Goal: Transaction & Acquisition: Book appointment/travel/reservation

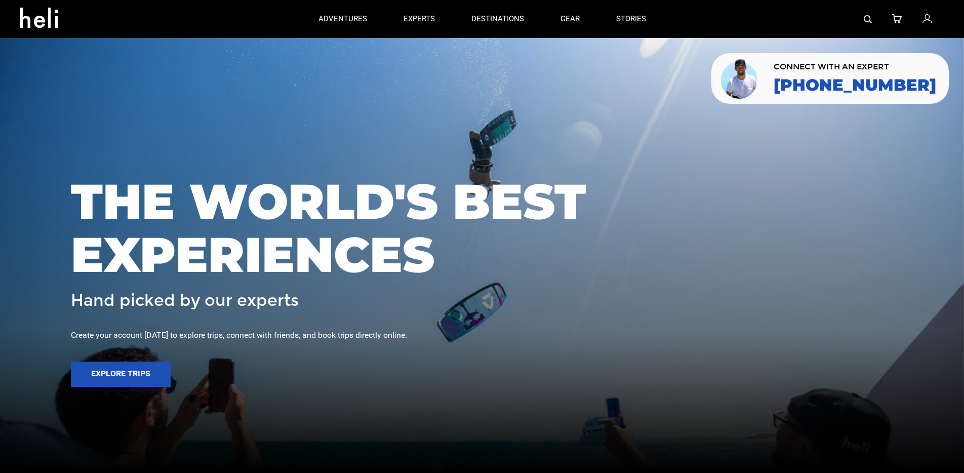
click at [868, 21] on img at bounding box center [868, 19] width 8 height 8
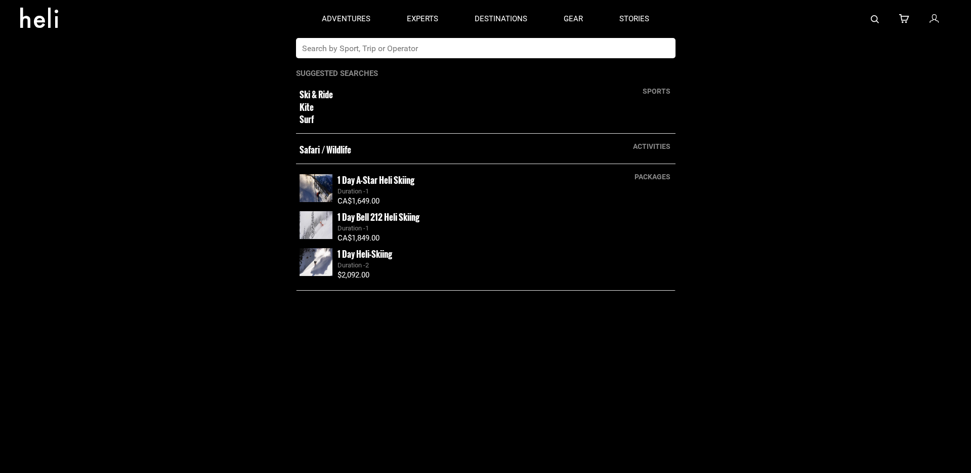
click at [342, 53] on input "text" at bounding box center [475, 48] width 359 height 20
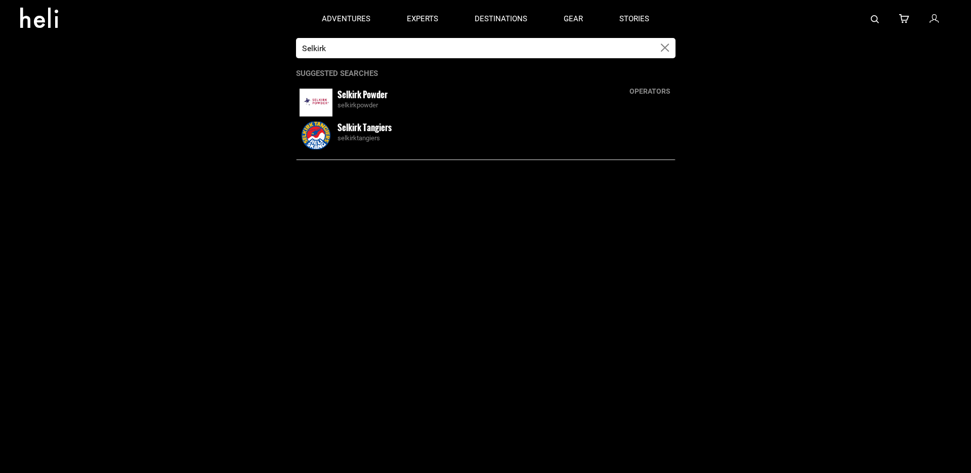
type input "Selkirk"
click at [357, 137] on div "selkirktangiers" at bounding box center [505, 139] width 335 height 10
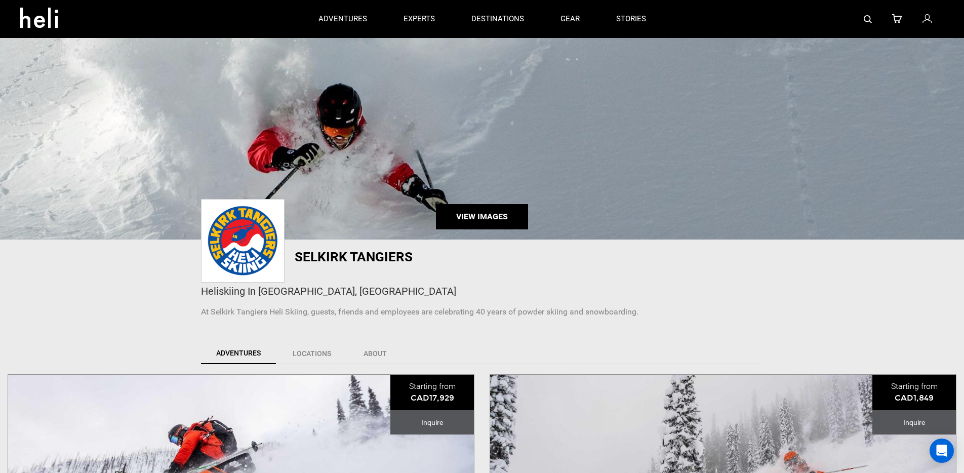
click at [485, 218] on link "View Images" at bounding box center [482, 216] width 92 height 25
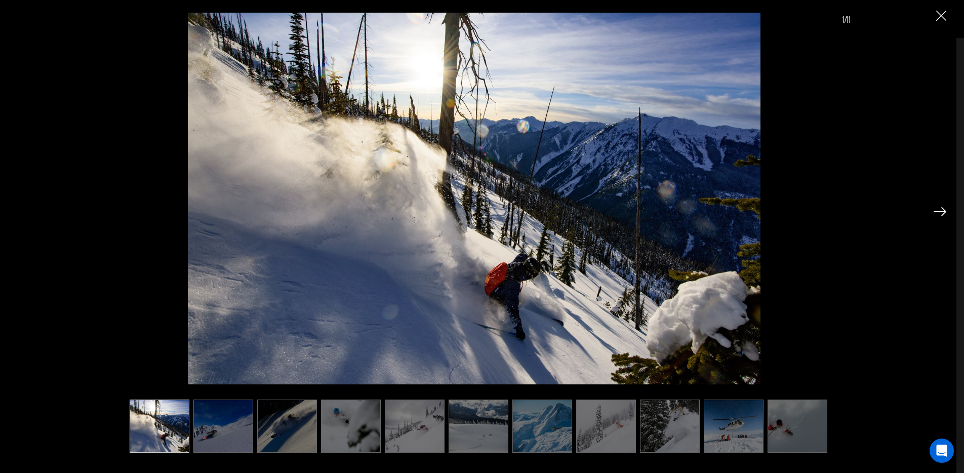
click at [297, 433] on img at bounding box center [287, 425] width 60 height 53
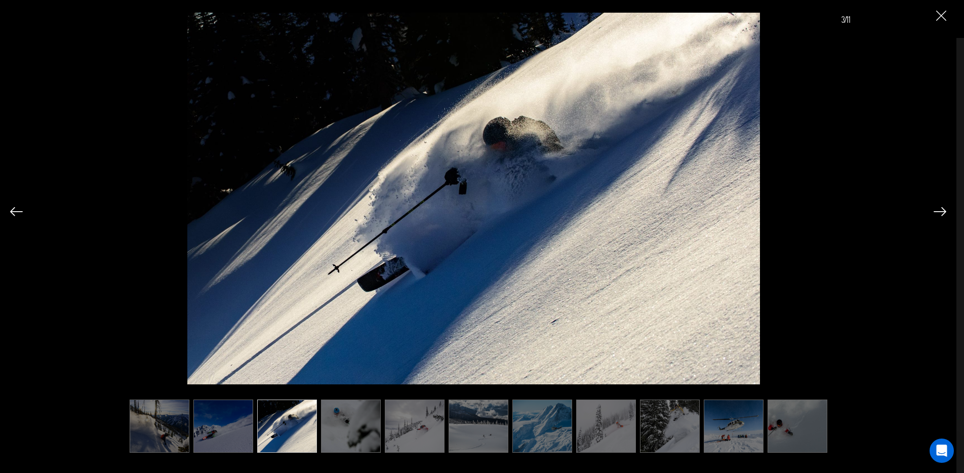
click at [361, 437] on img at bounding box center [351, 425] width 60 height 53
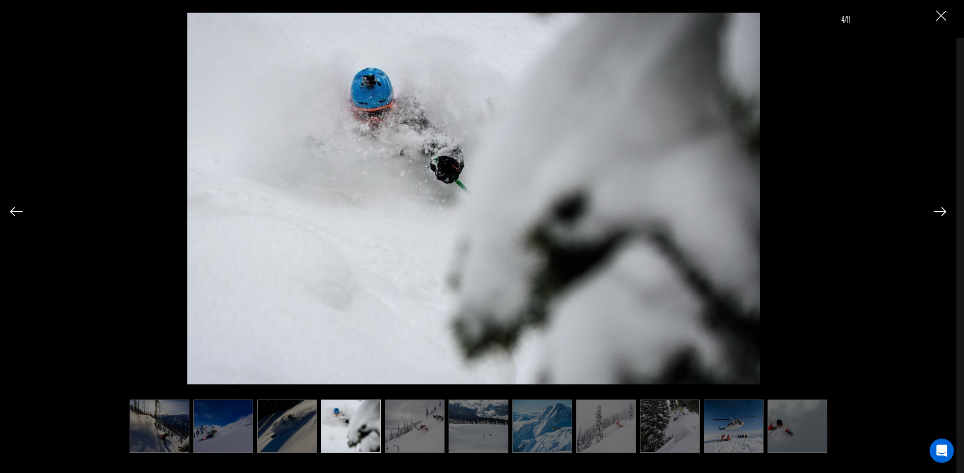
click at [419, 438] on img at bounding box center [415, 425] width 60 height 53
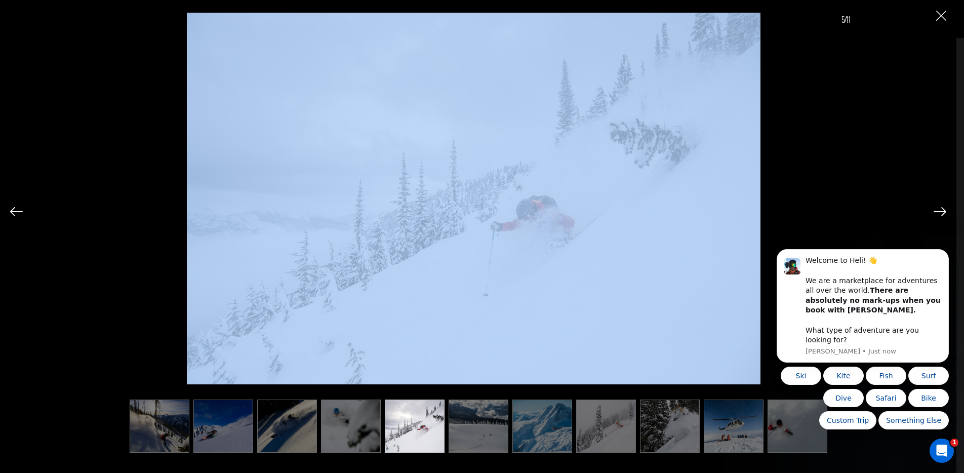
click at [466, 428] on img at bounding box center [479, 425] width 60 height 53
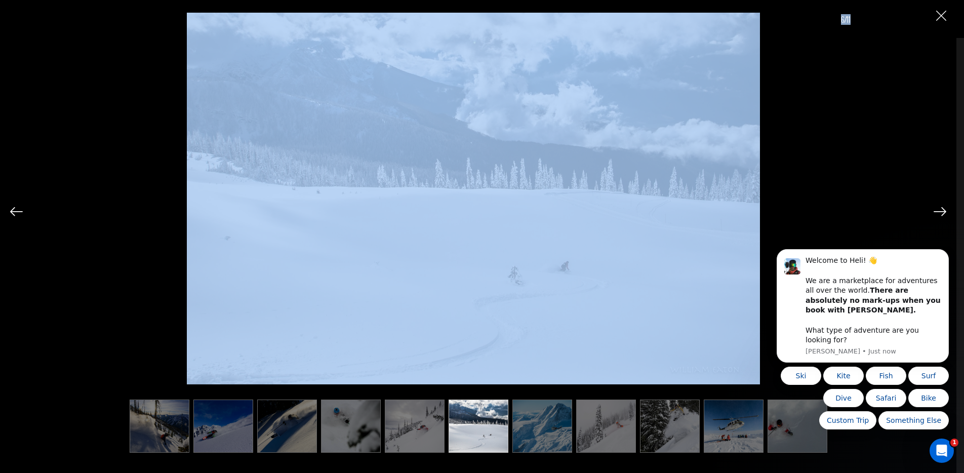
click at [802, 208] on div "6/11" at bounding box center [478, 194] width 745 height 382
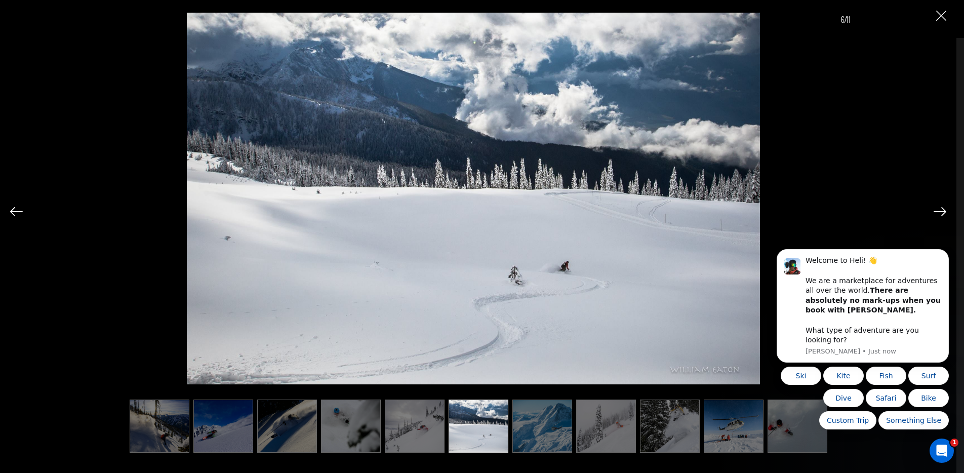
click at [941, 211] on img at bounding box center [940, 211] width 13 height 9
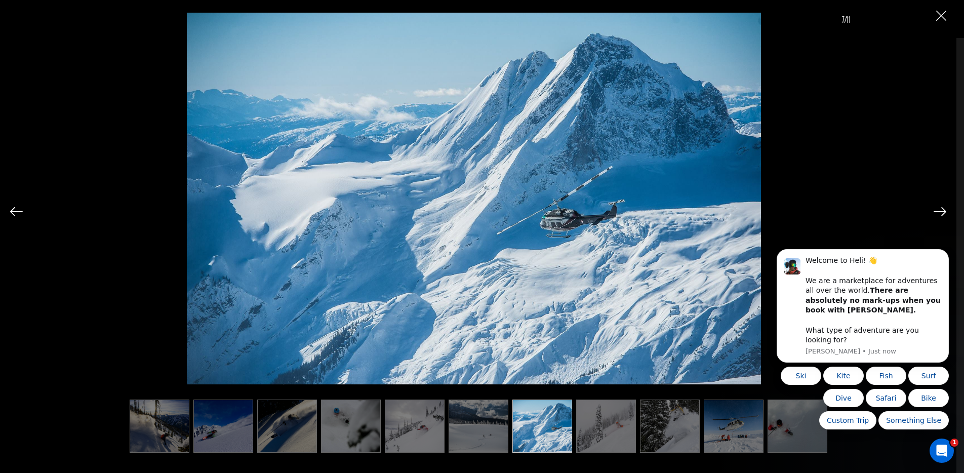
click at [941, 212] on img at bounding box center [940, 211] width 13 height 9
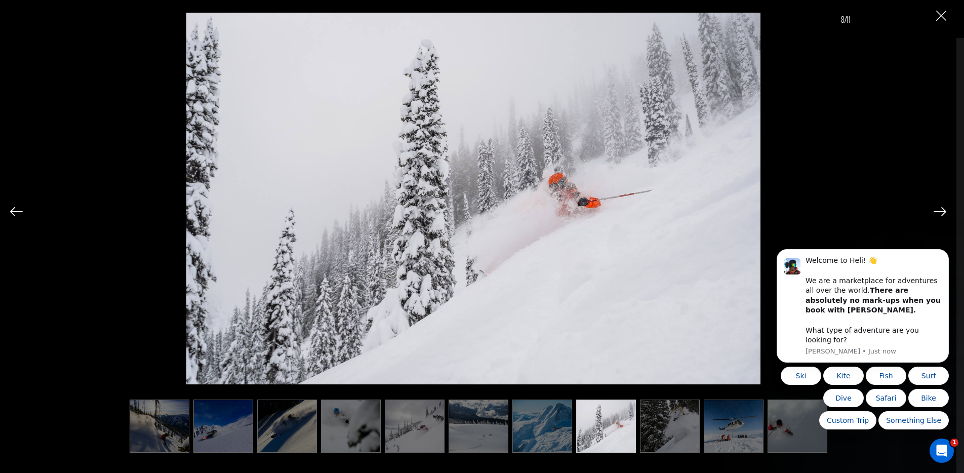
click at [942, 213] on img at bounding box center [940, 211] width 13 height 9
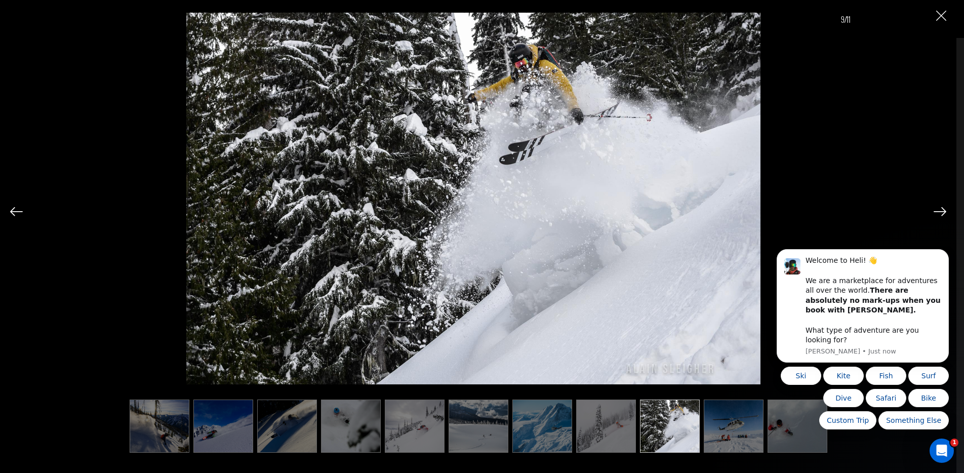
click at [942, 212] on img at bounding box center [940, 211] width 13 height 9
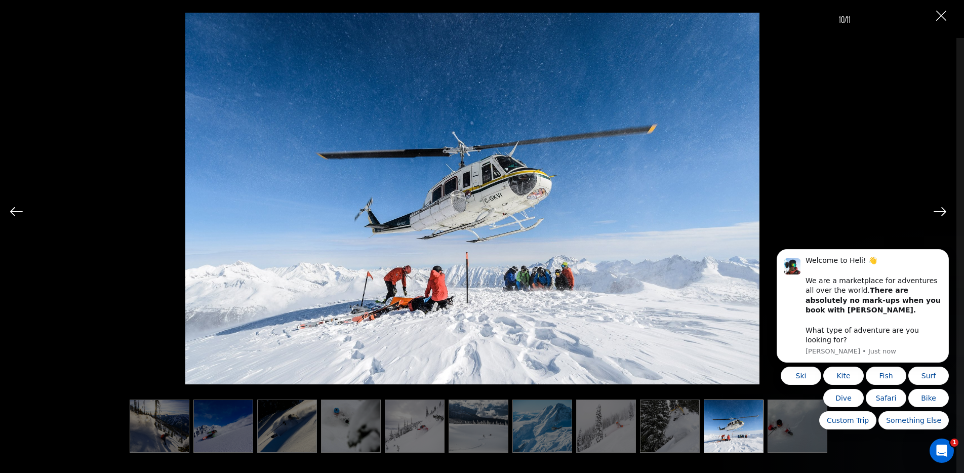
click at [947, 17] on div "10/11" at bounding box center [478, 236] width 956 height 473
click at [939, 17] on img "Close" at bounding box center [941, 16] width 10 height 10
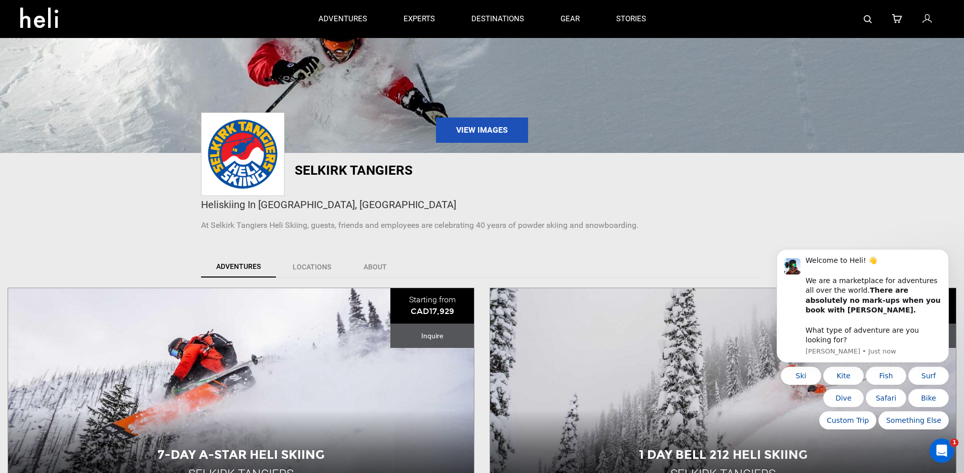
scroll to position [187, 0]
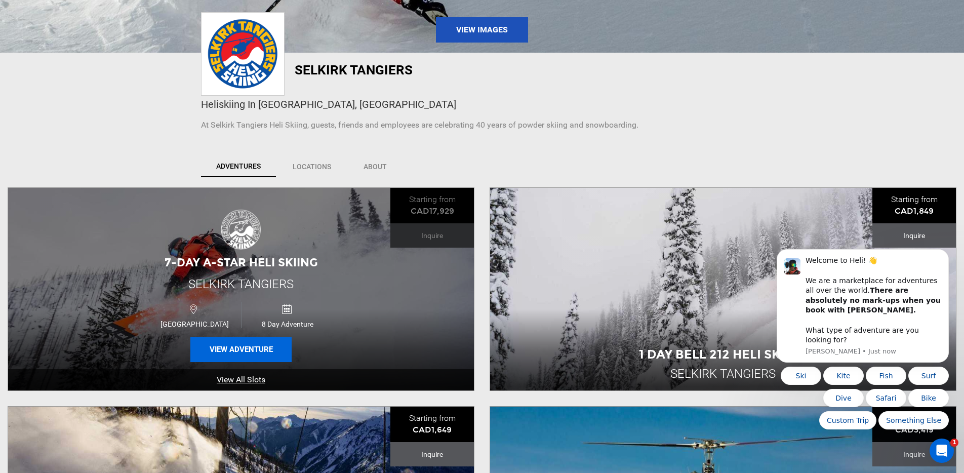
click at [236, 346] on button "View Adventure" at bounding box center [240, 349] width 101 height 25
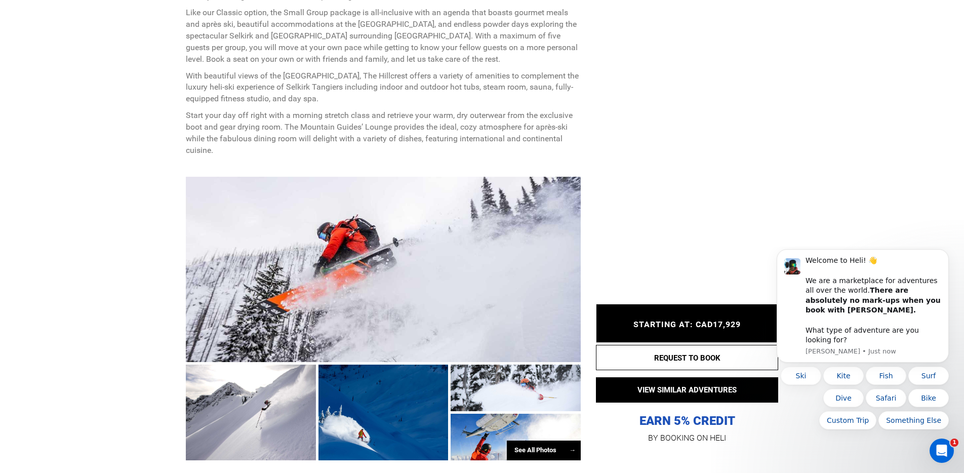
scroll to position [678, 0]
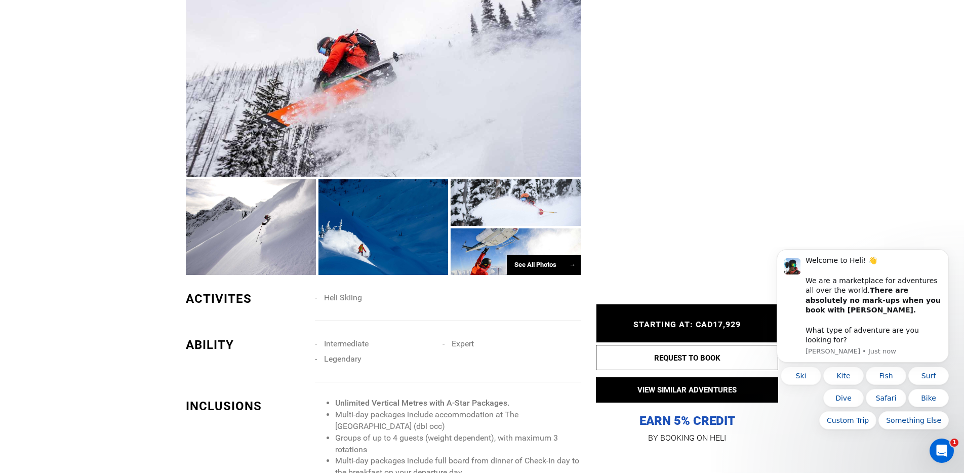
click at [252, 236] on div at bounding box center [251, 226] width 130 height 95
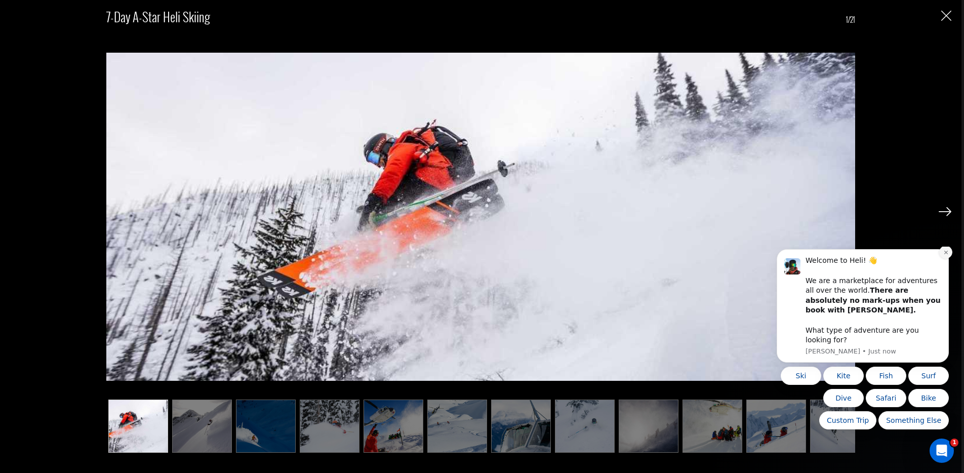
click at [944, 254] on icon "Dismiss notification" at bounding box center [946, 253] width 4 height 4
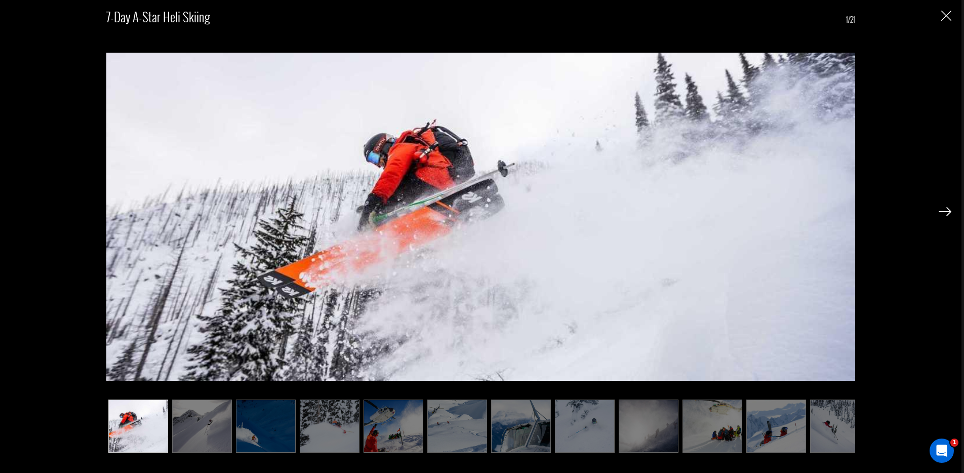
click at [947, 211] on img at bounding box center [945, 211] width 13 height 9
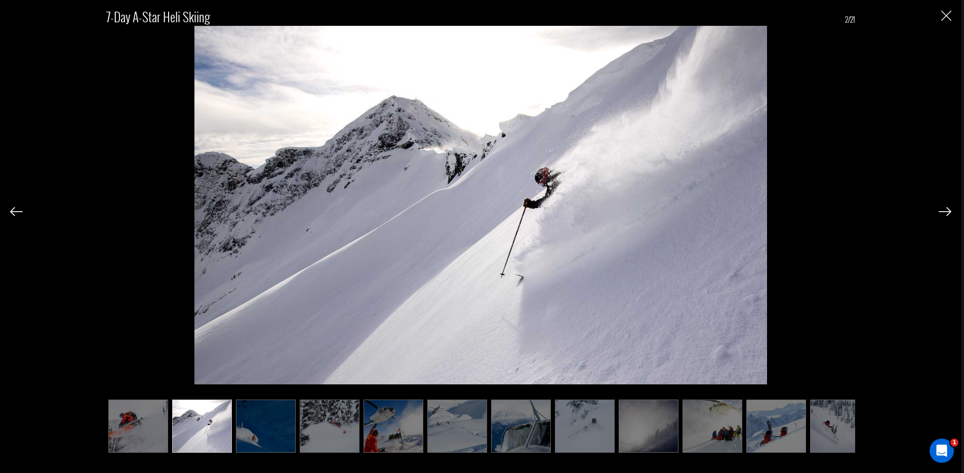
click at [947, 211] on img at bounding box center [945, 211] width 13 height 9
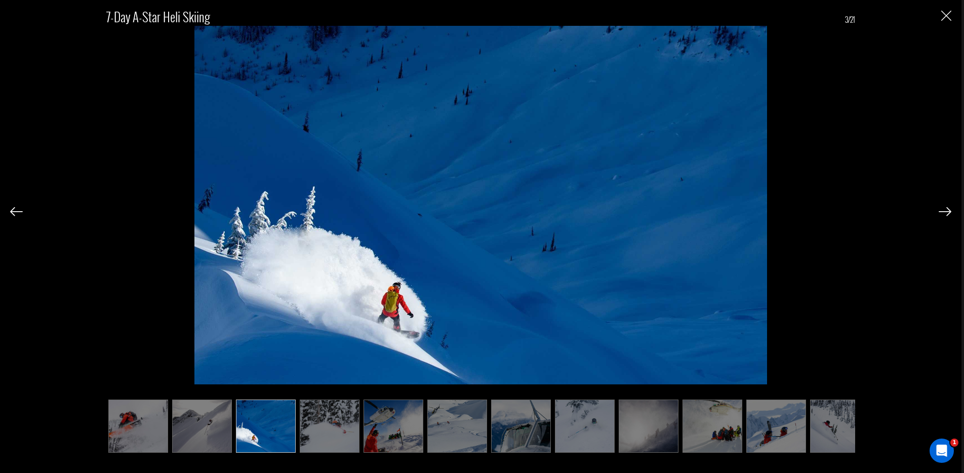
click at [947, 211] on img at bounding box center [945, 211] width 13 height 9
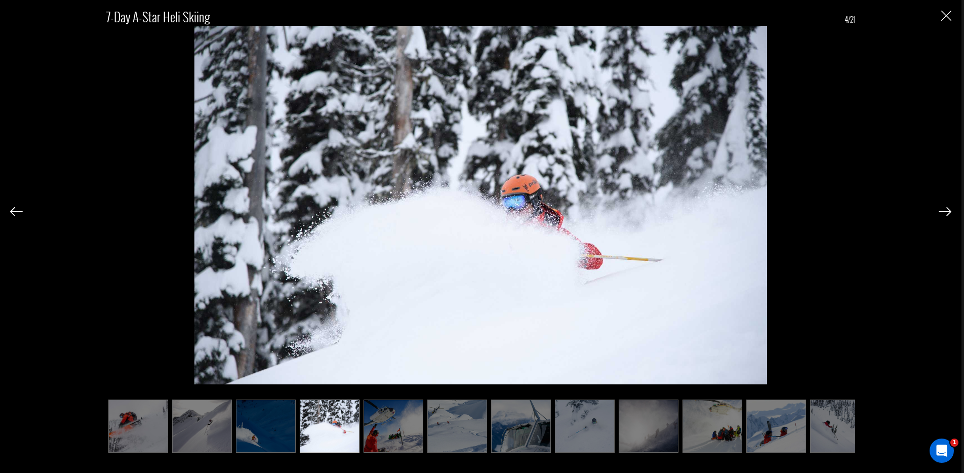
click at [947, 211] on img at bounding box center [945, 211] width 13 height 9
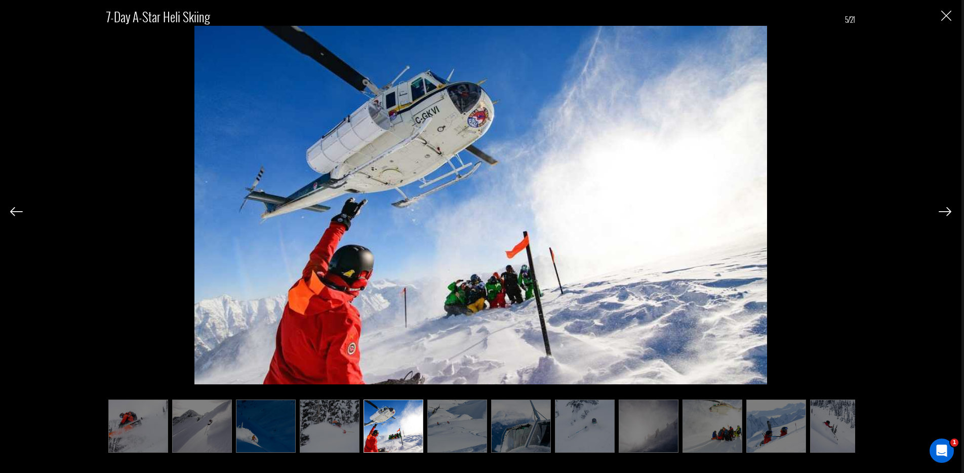
click at [946, 210] on img at bounding box center [945, 211] width 13 height 9
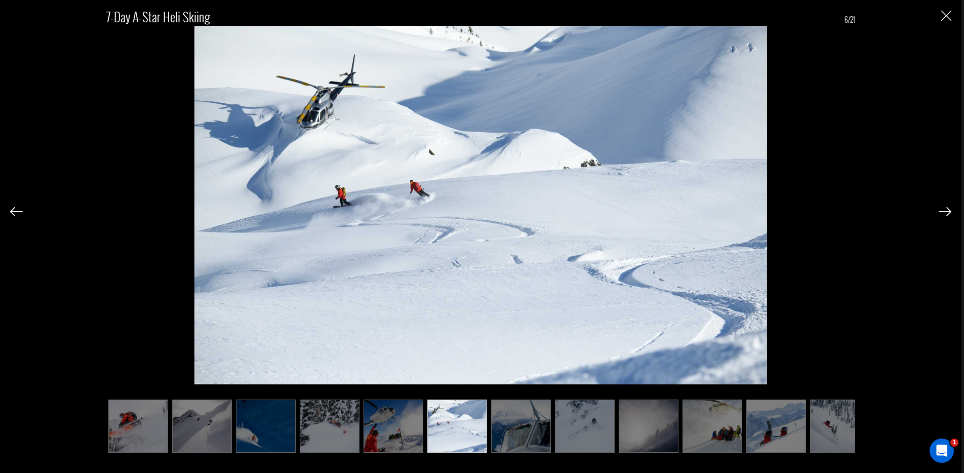
click at [946, 211] on img at bounding box center [945, 211] width 13 height 9
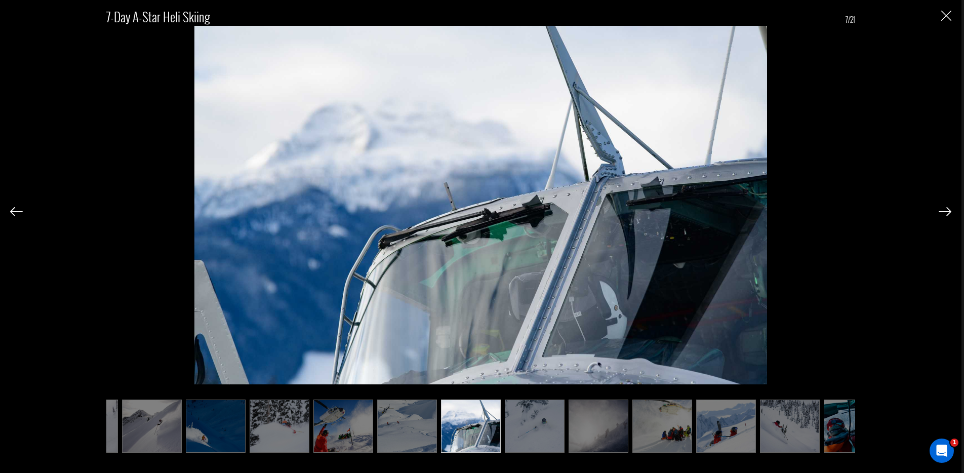
scroll to position [0, 51]
click at [11, 212] on img at bounding box center [16, 211] width 13 height 9
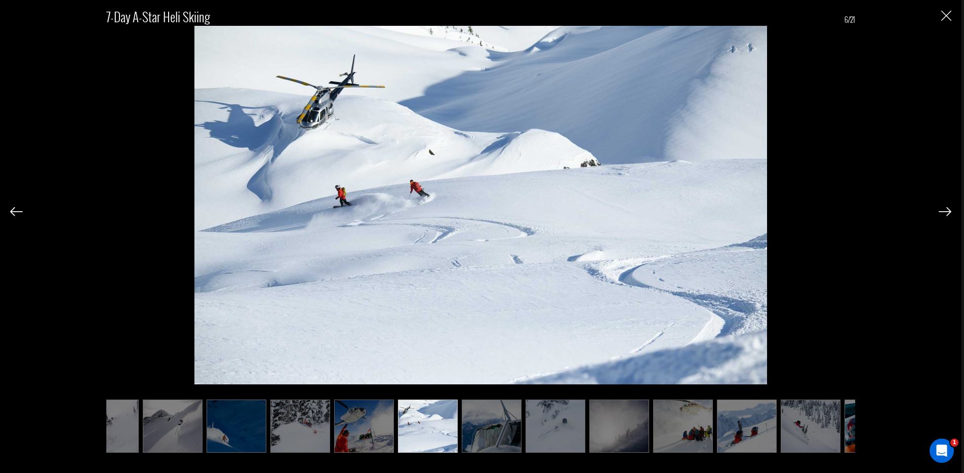
scroll to position [0, 3]
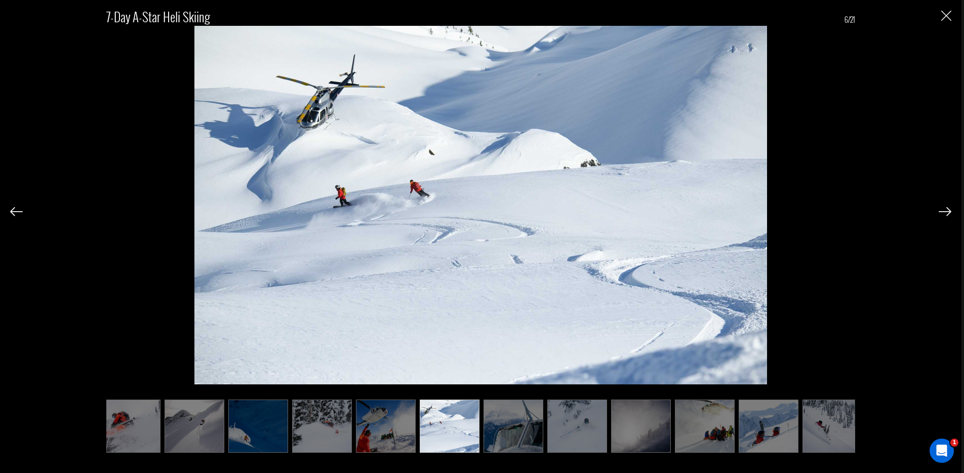
click at [11, 211] on img at bounding box center [16, 211] width 13 height 9
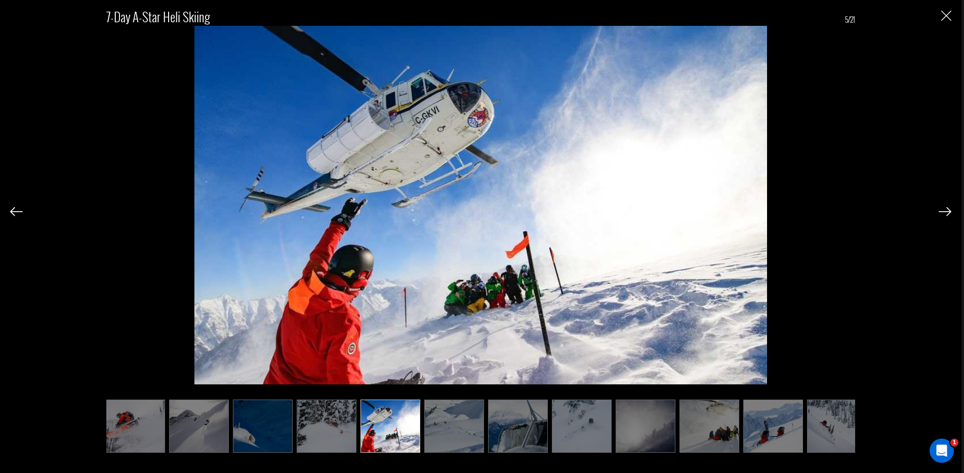
scroll to position [0, 0]
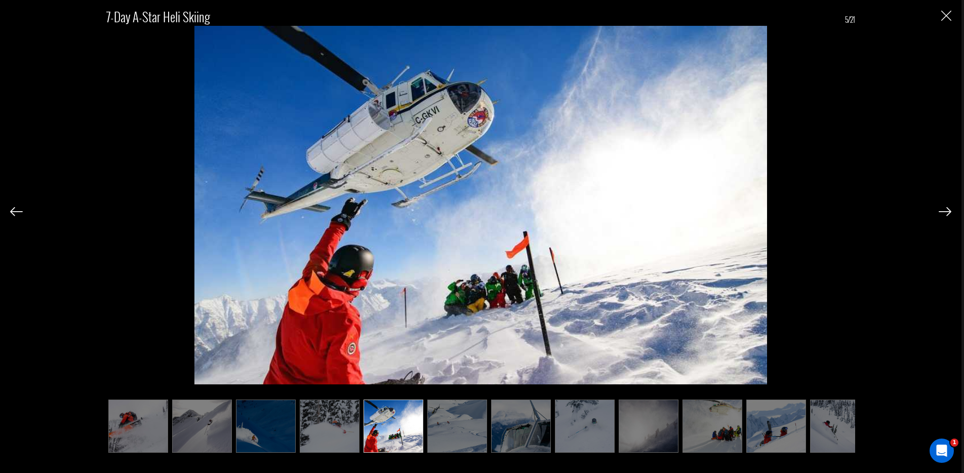
click at [948, 213] on img at bounding box center [945, 211] width 13 height 9
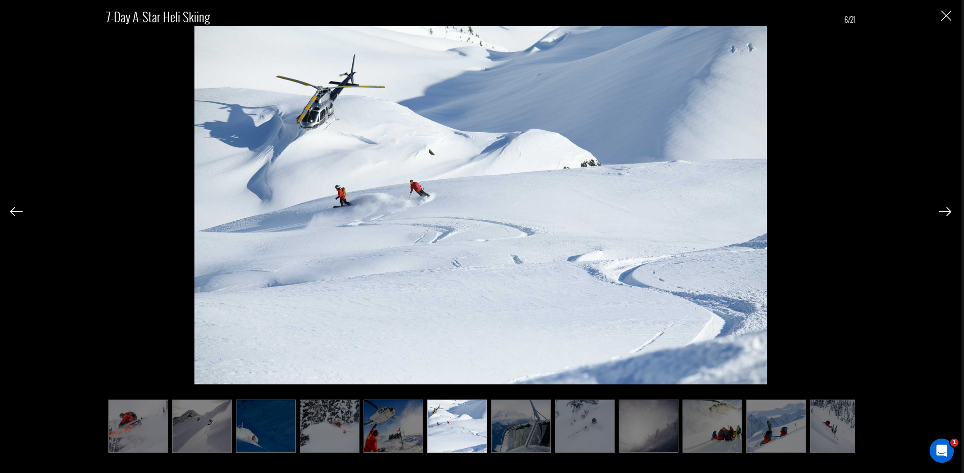
click at [948, 212] on img at bounding box center [945, 211] width 13 height 9
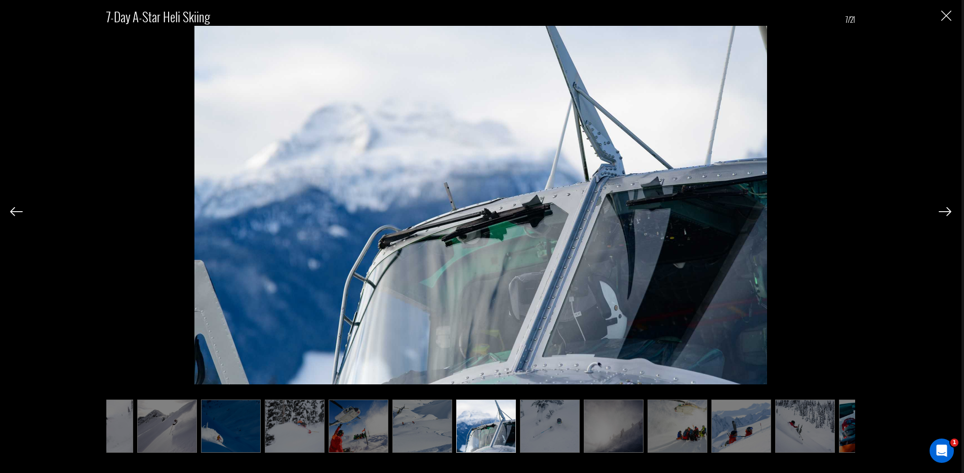
click at [948, 211] on img at bounding box center [945, 211] width 13 height 9
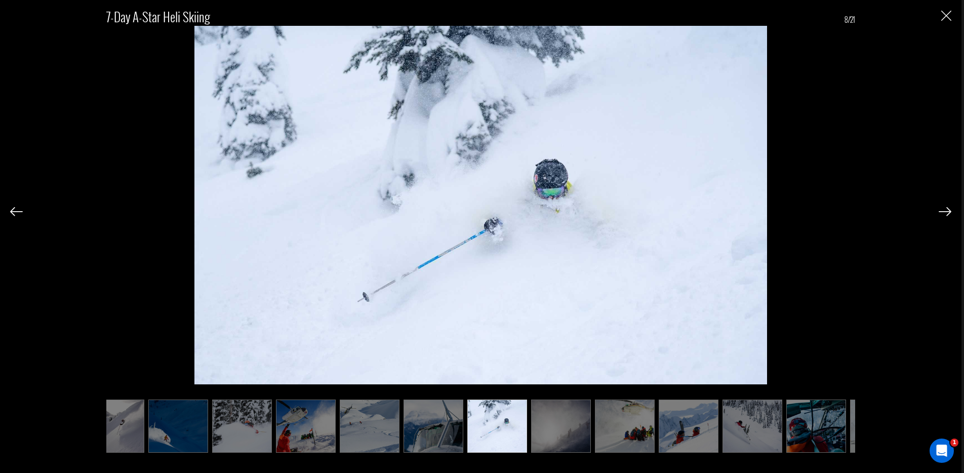
click at [948, 211] on img at bounding box center [945, 211] width 13 height 9
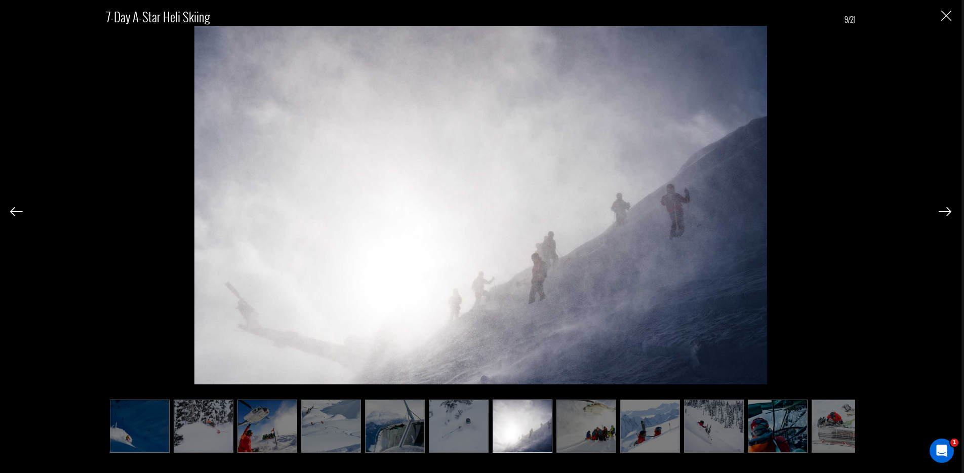
click at [948, 211] on img at bounding box center [945, 211] width 13 height 9
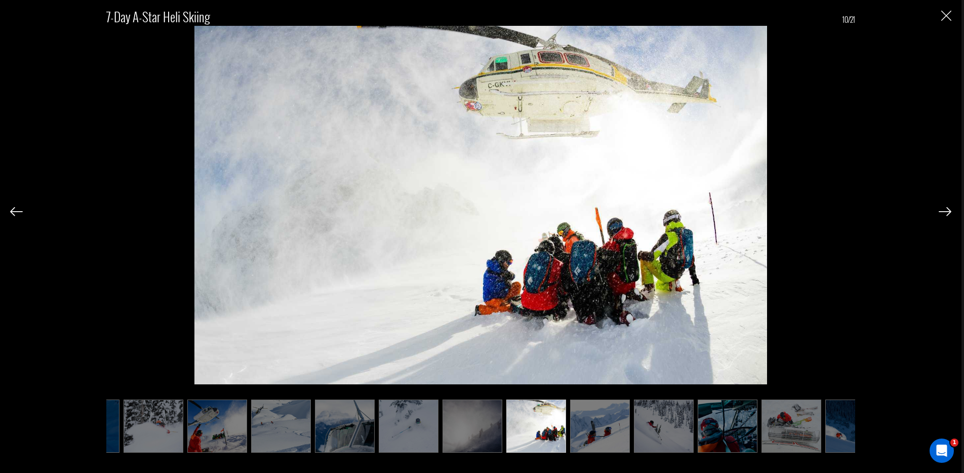
scroll to position [0, 177]
click at [942, 215] on img at bounding box center [945, 211] width 13 height 9
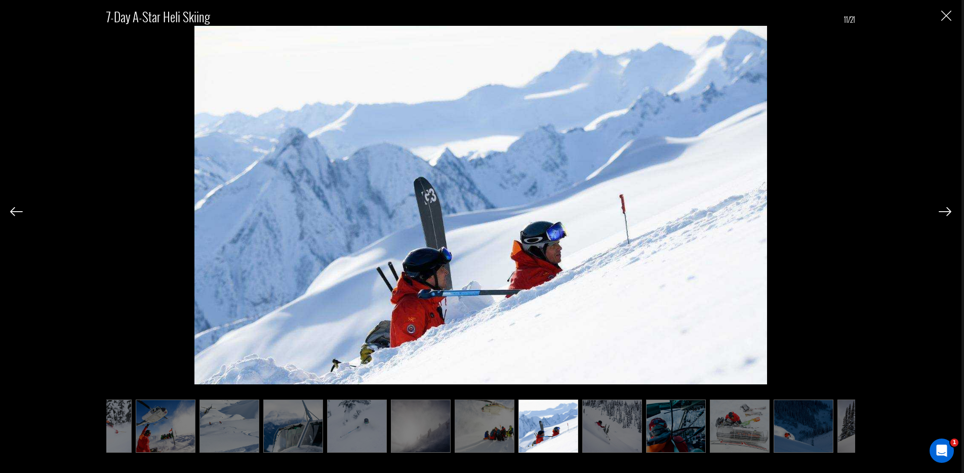
click at [942, 215] on img at bounding box center [945, 211] width 13 height 9
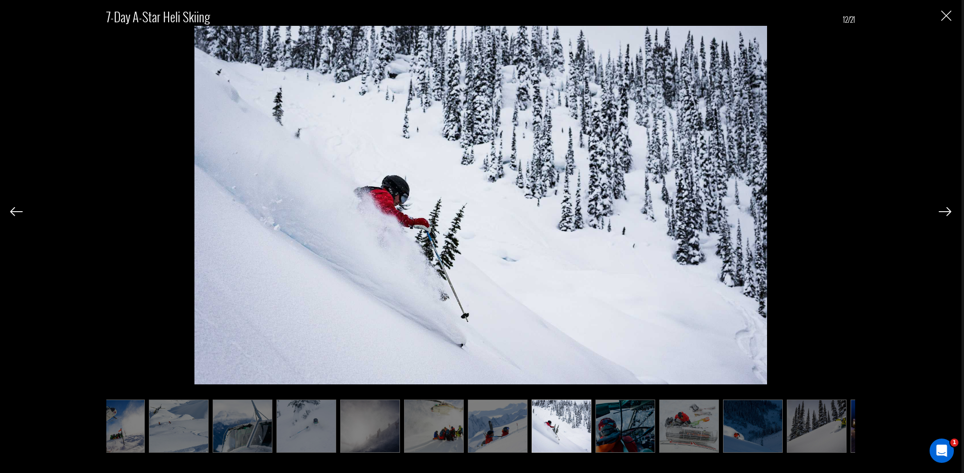
click at [942, 215] on img at bounding box center [945, 211] width 13 height 9
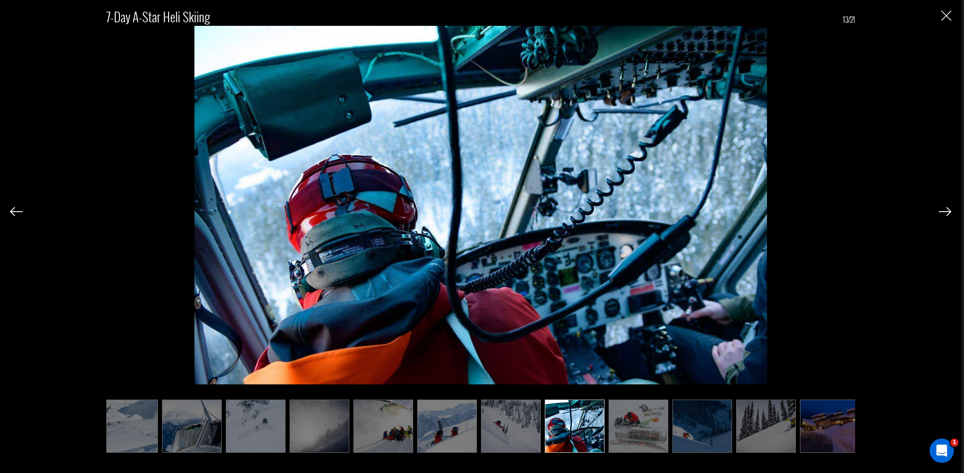
click at [942, 215] on img at bounding box center [945, 211] width 13 height 9
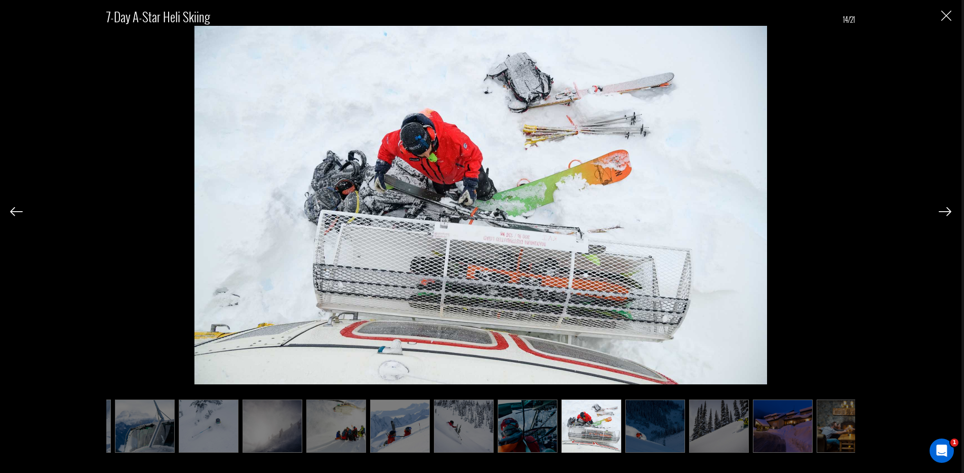
click at [942, 215] on img at bounding box center [945, 211] width 13 height 9
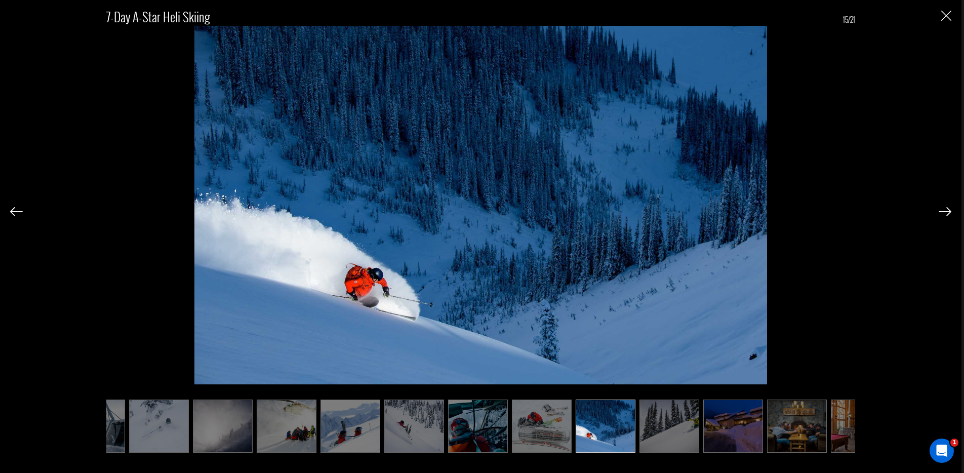
click at [942, 215] on img at bounding box center [945, 211] width 13 height 9
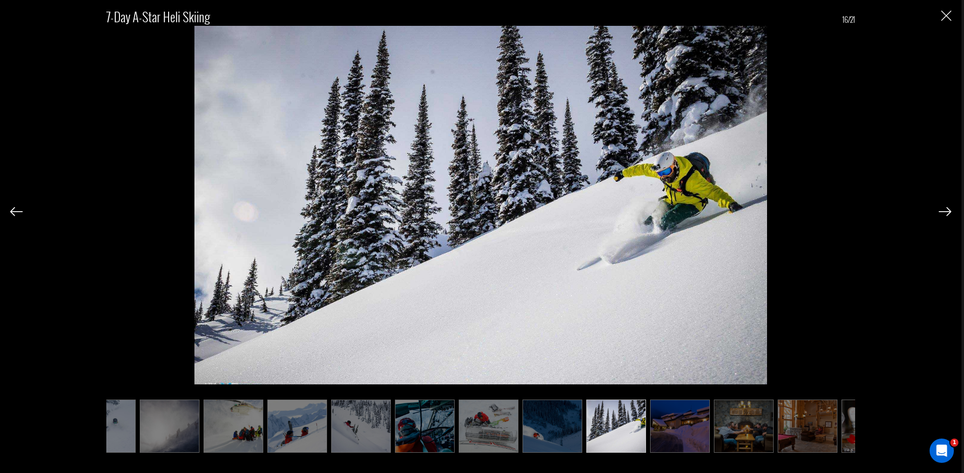
click at [942, 215] on img at bounding box center [945, 211] width 13 height 9
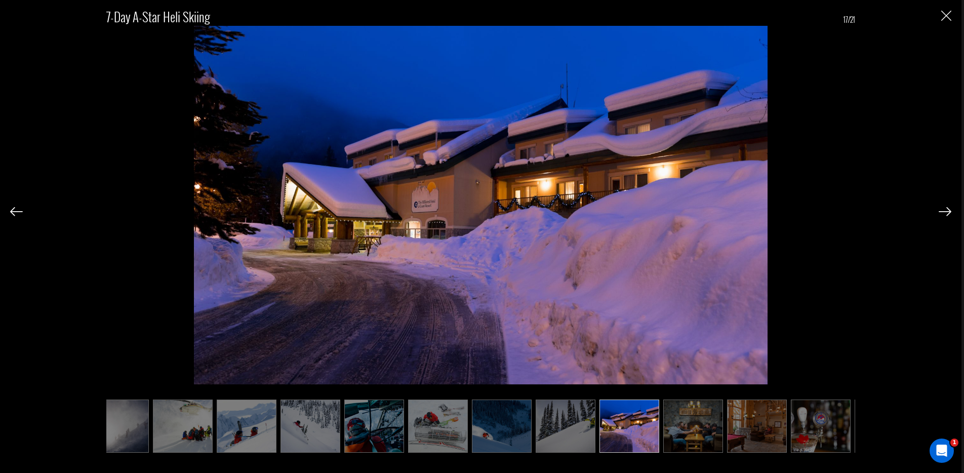
click at [942, 215] on img at bounding box center [945, 211] width 13 height 9
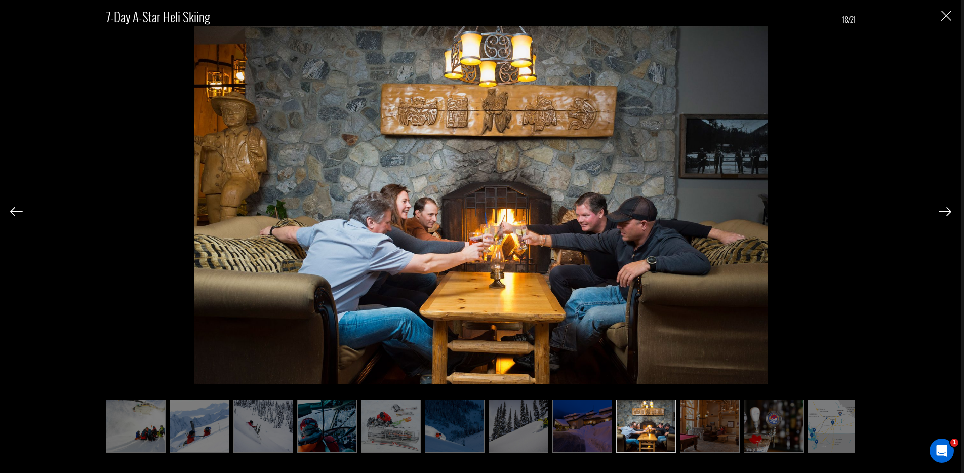
click at [942, 215] on img at bounding box center [945, 211] width 13 height 9
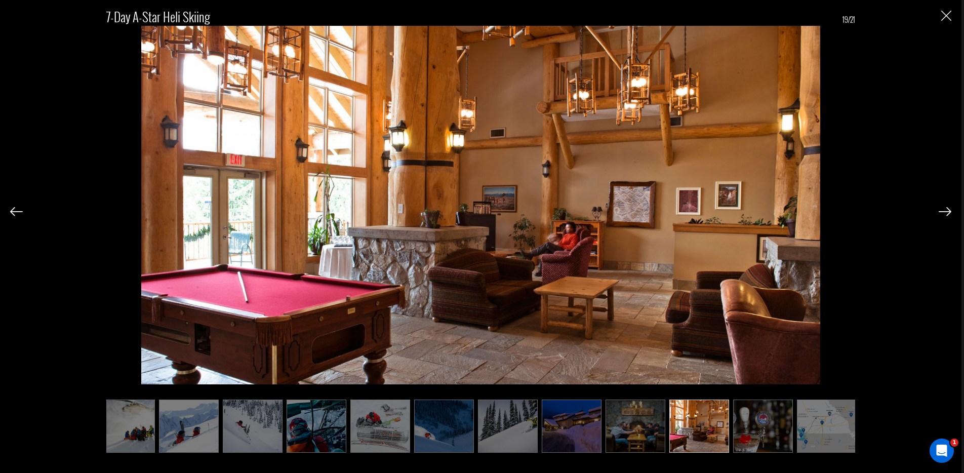
scroll to position [0, 591]
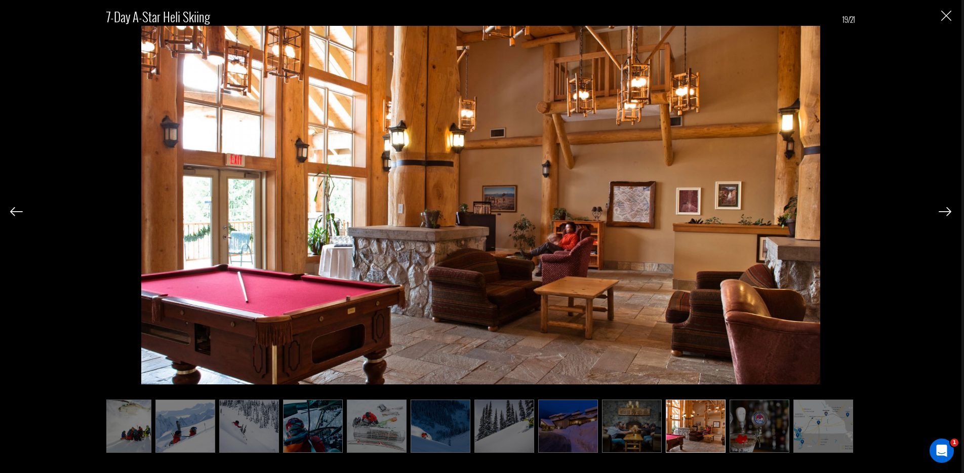
click at [940, 16] on div "7-Day A-Star Heli Skiing 19/21" at bounding box center [480, 224] width 941 height 449
click at [948, 14] on img "Close" at bounding box center [946, 16] width 10 height 10
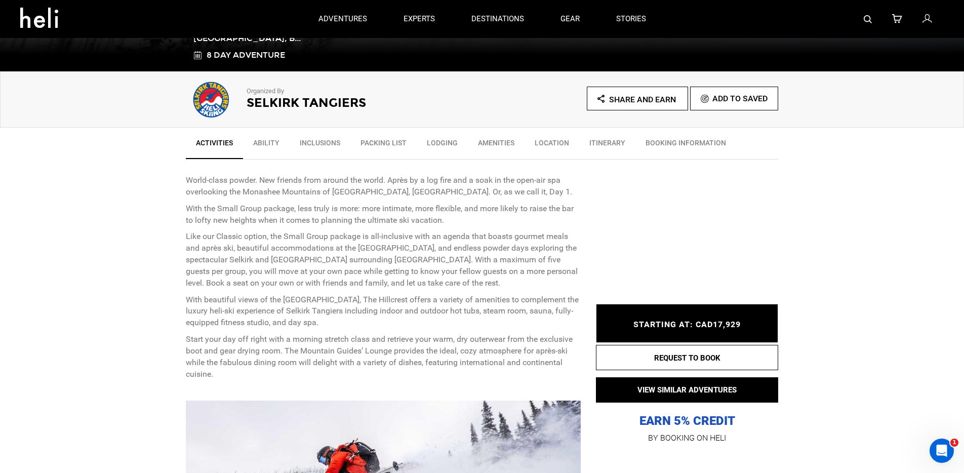
scroll to position [0, 0]
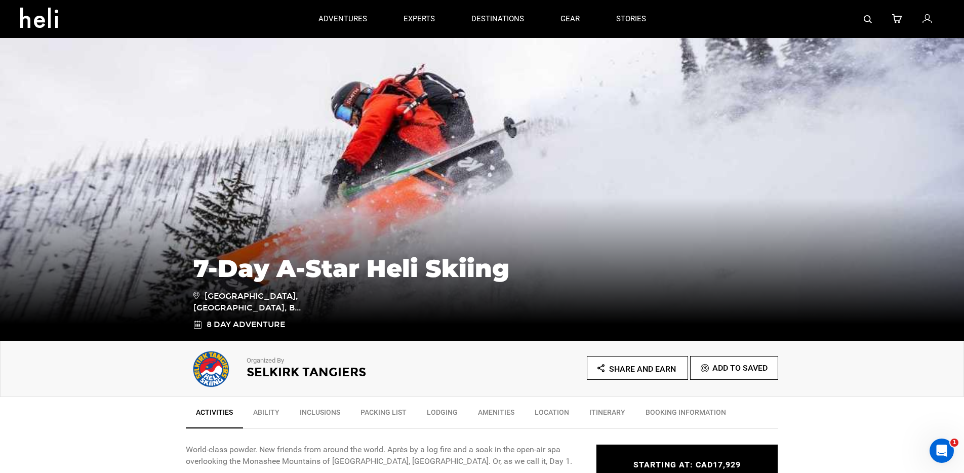
click at [314, 375] on h2 "Selkirk Tangiers" at bounding box center [351, 372] width 208 height 13
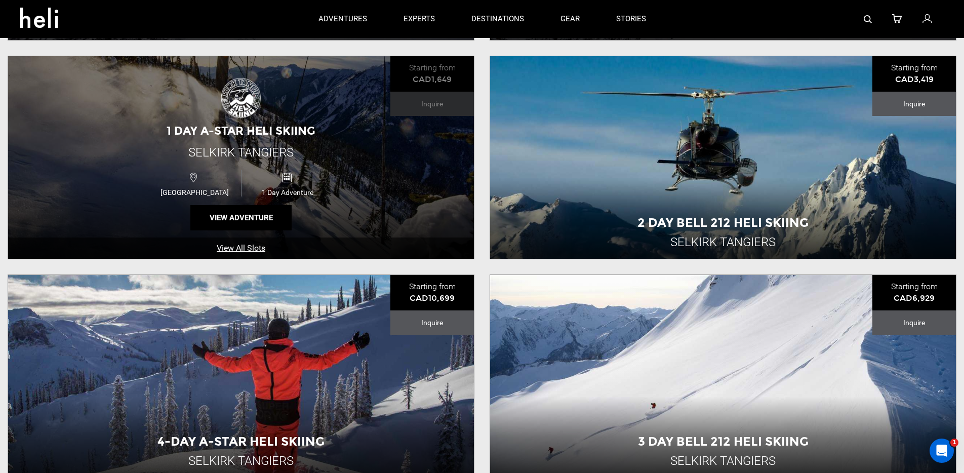
scroll to position [432, 0]
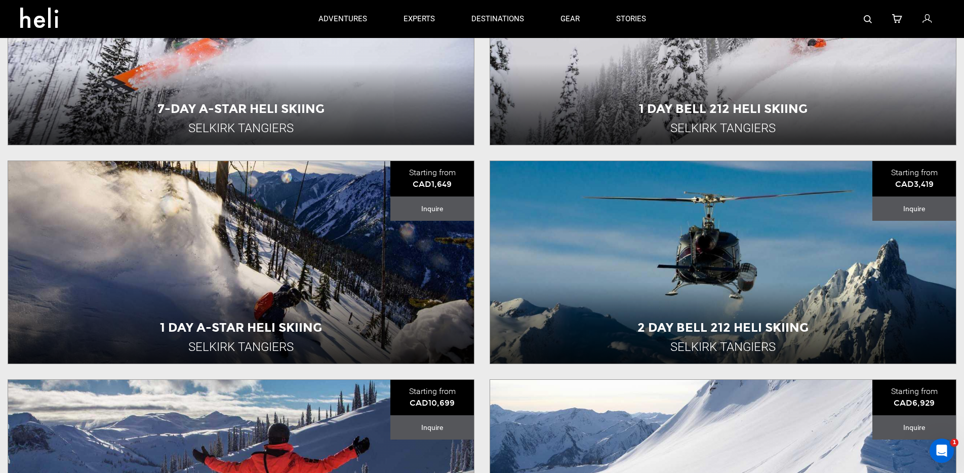
click at [484, 309] on div "2 Day Bell 212 Heli Skiing Selkirk Tangiers Starting from CAD3,419 Inquire 2 Da…" at bounding box center [723, 262] width 482 height 204
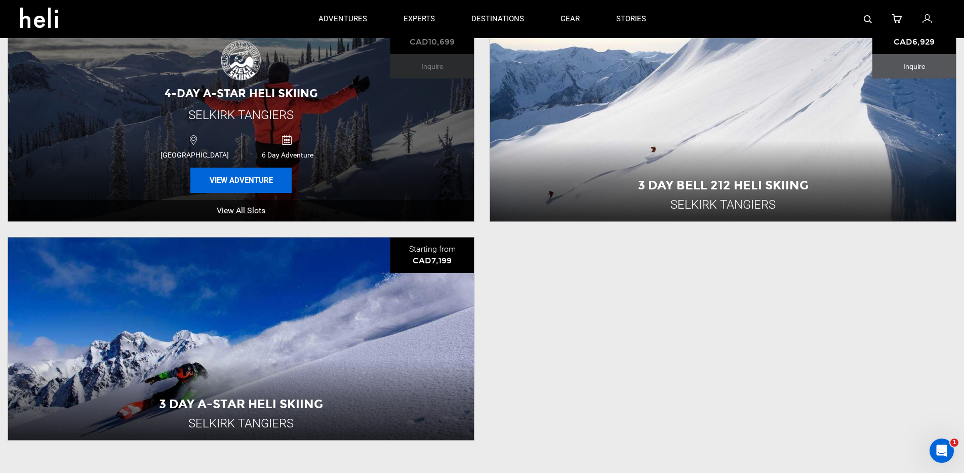
scroll to position [792, 0]
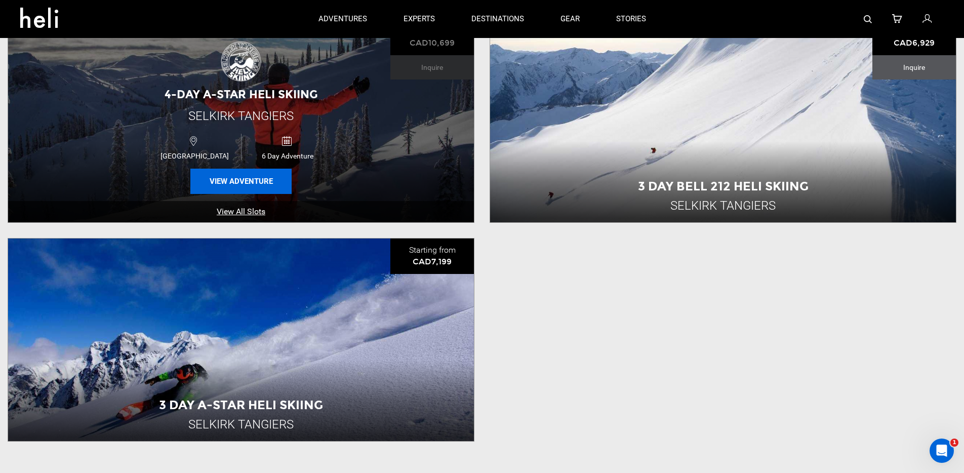
click at [224, 188] on button "View Adventure" at bounding box center [240, 181] width 101 height 25
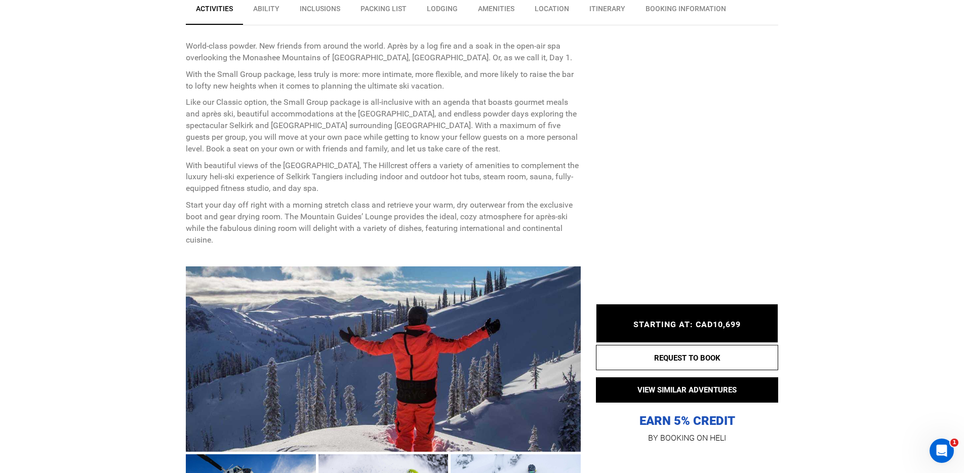
scroll to position [630, 0]
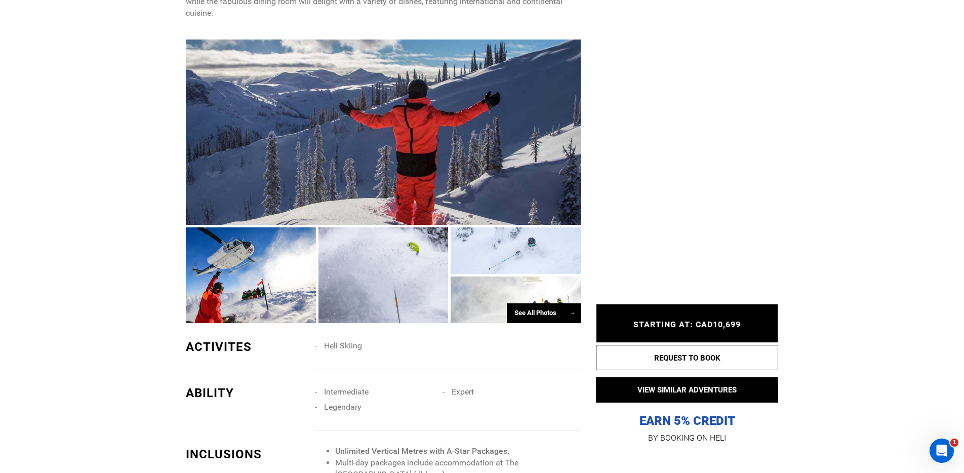
click at [267, 276] on div at bounding box center [251, 274] width 130 height 95
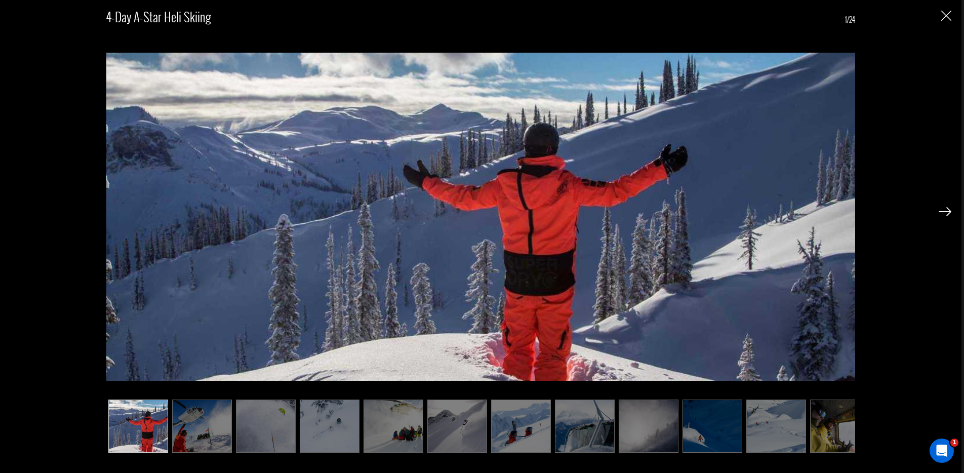
click at [185, 424] on img at bounding box center [202, 425] width 60 height 53
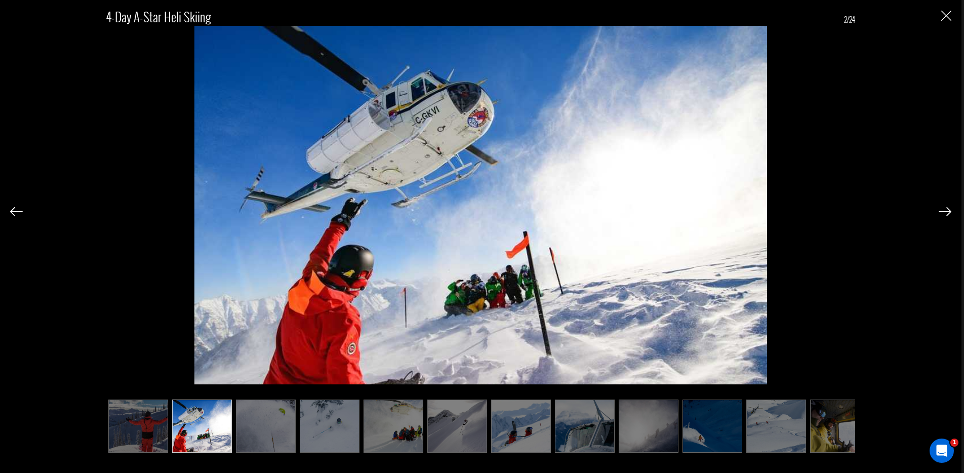
click at [943, 12] on img "Close" at bounding box center [946, 16] width 10 height 10
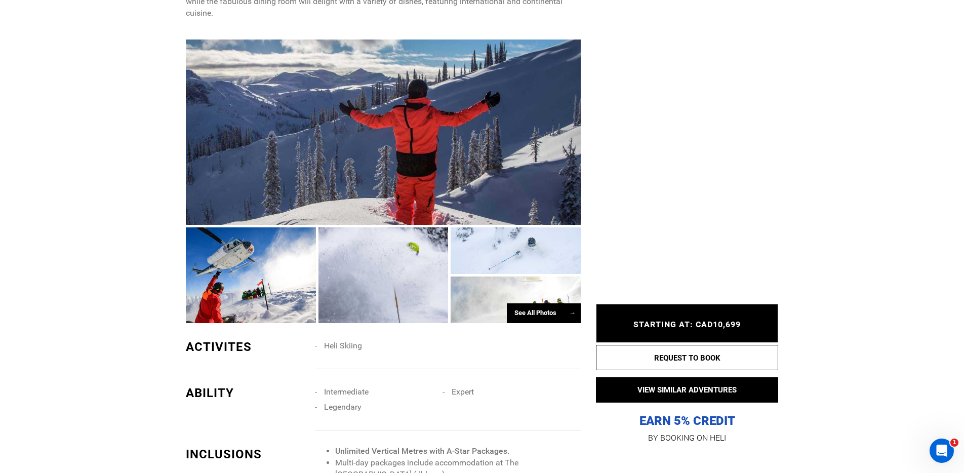
click at [395, 278] on div at bounding box center [383, 274] width 130 height 95
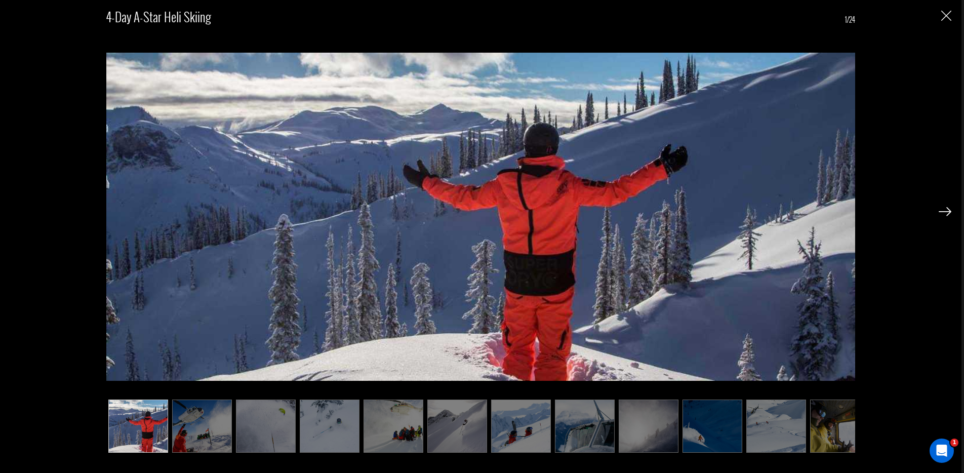
click at [336, 421] on img at bounding box center [330, 425] width 60 height 53
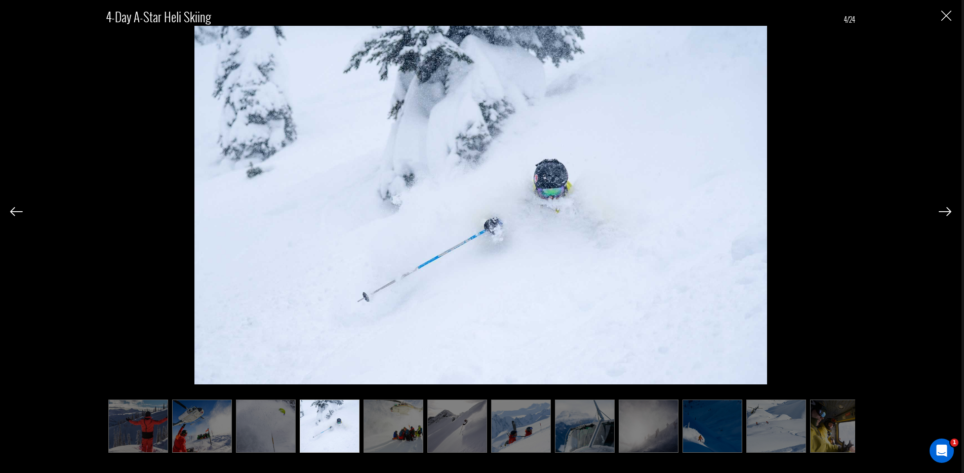
click at [407, 429] on img at bounding box center [393, 425] width 60 height 53
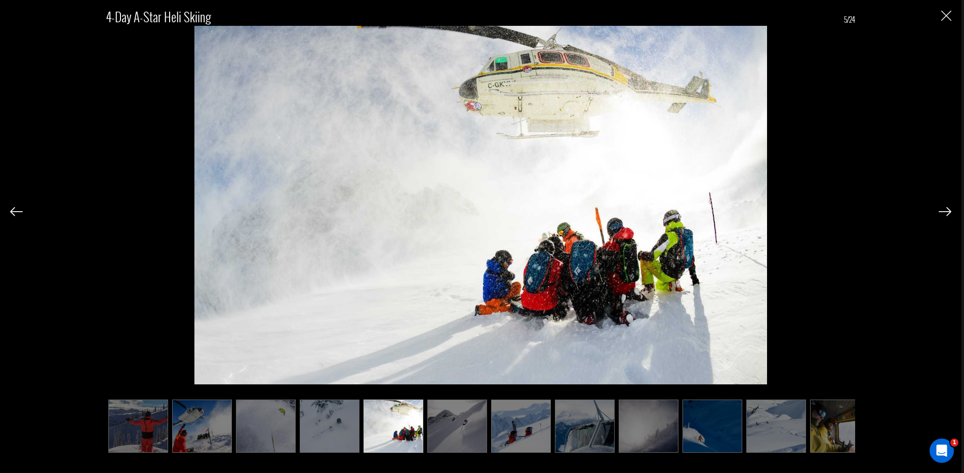
click at [464, 430] on img at bounding box center [457, 425] width 60 height 53
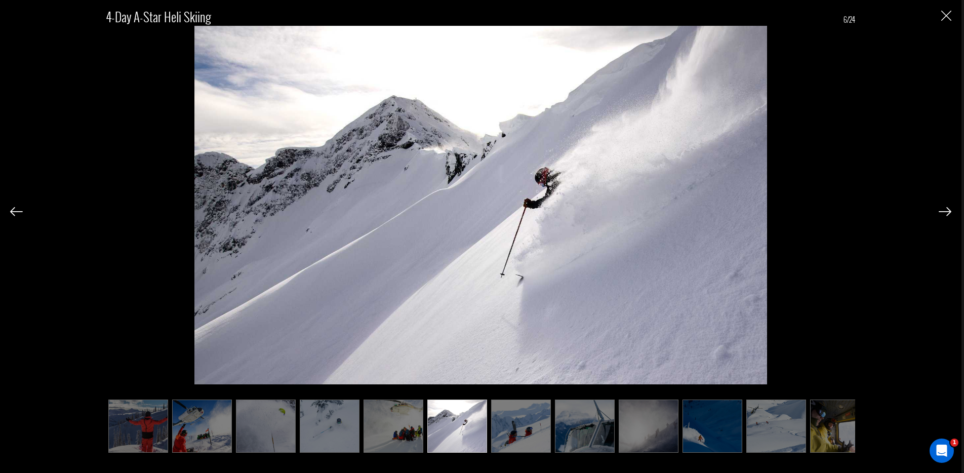
click at [527, 433] on img at bounding box center [521, 425] width 60 height 53
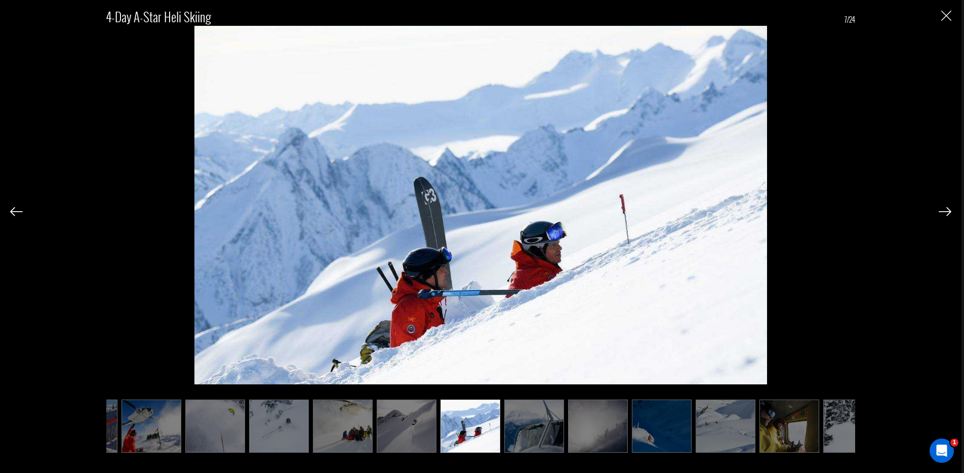
click at [530, 436] on img at bounding box center [534, 425] width 60 height 53
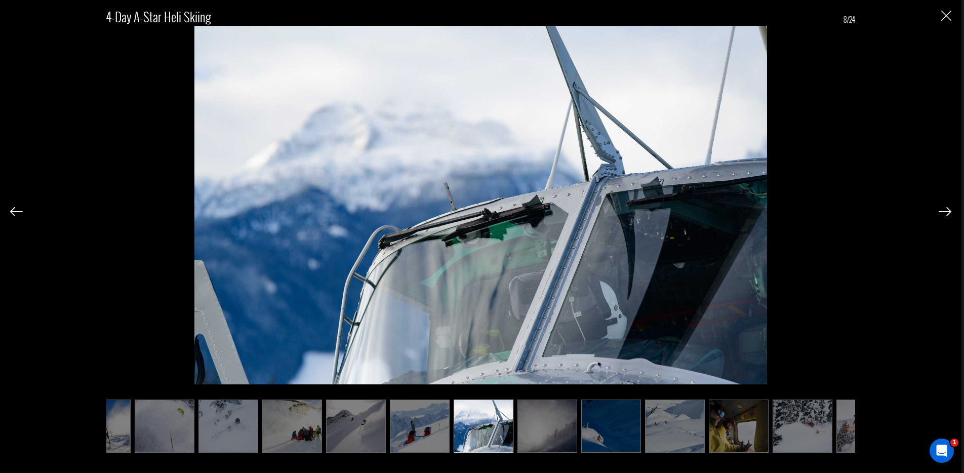
click at [550, 436] on img at bounding box center [547, 425] width 60 height 53
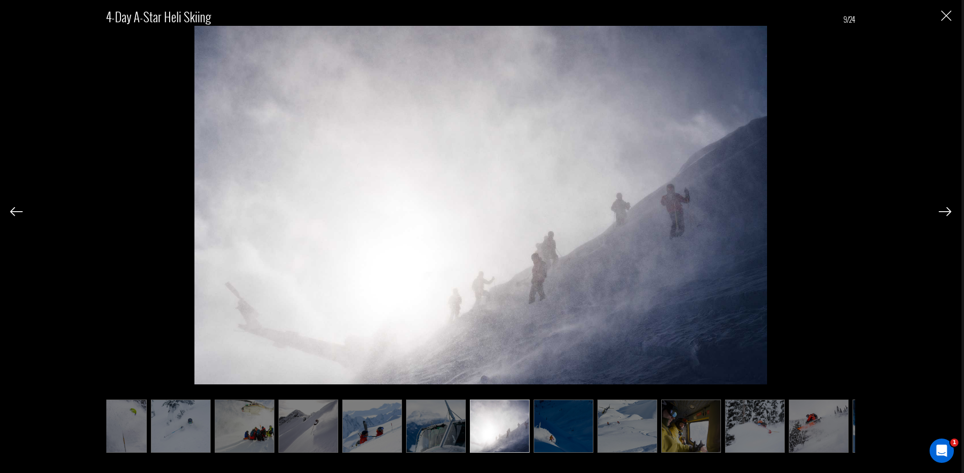
click at [574, 436] on img at bounding box center [564, 425] width 60 height 53
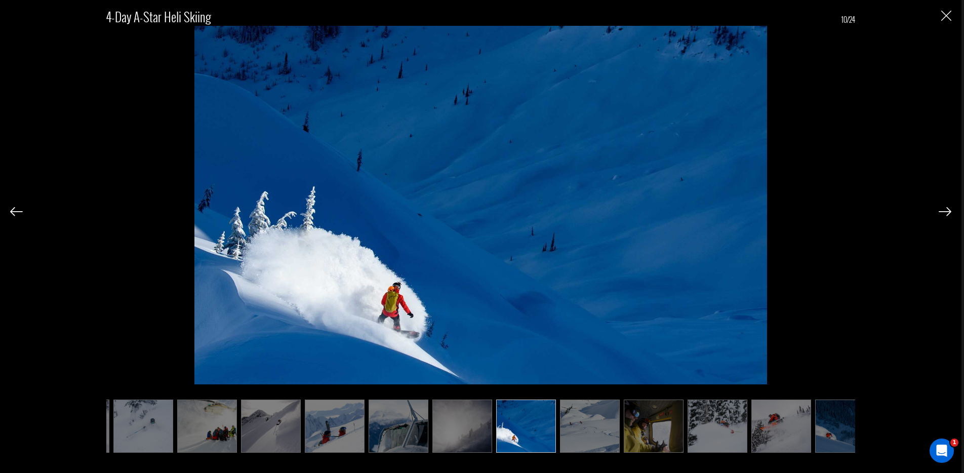
click at [611, 436] on img at bounding box center [590, 425] width 60 height 53
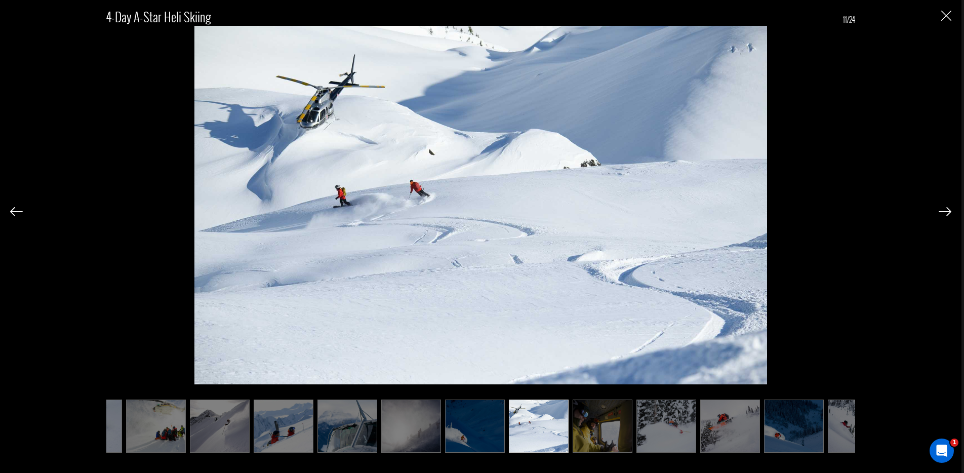
click at [625, 436] on img at bounding box center [603, 425] width 60 height 53
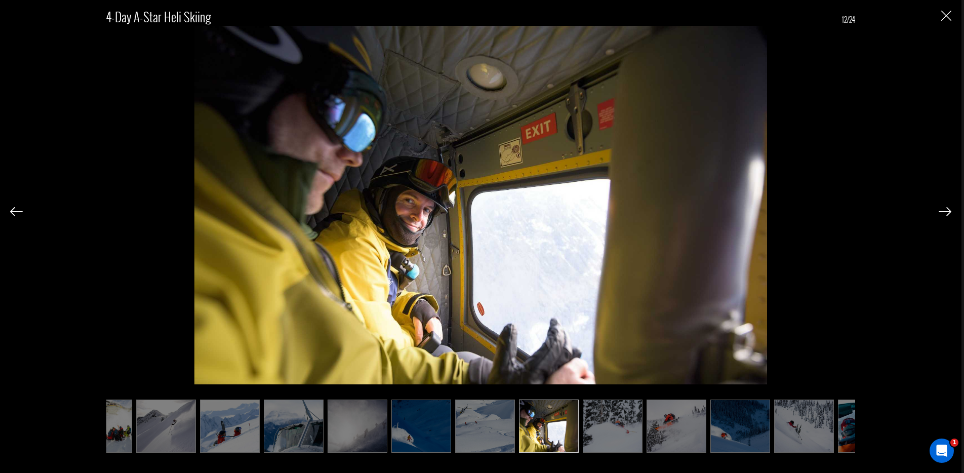
click at [498, 440] on img at bounding box center [485, 425] width 60 height 53
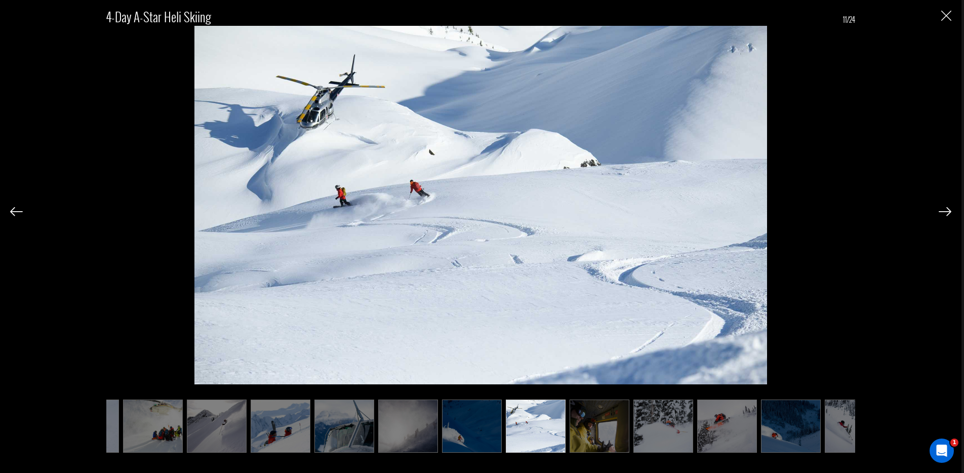
scroll to position [616, 0]
click at [665, 421] on img at bounding box center [663, 425] width 60 height 53
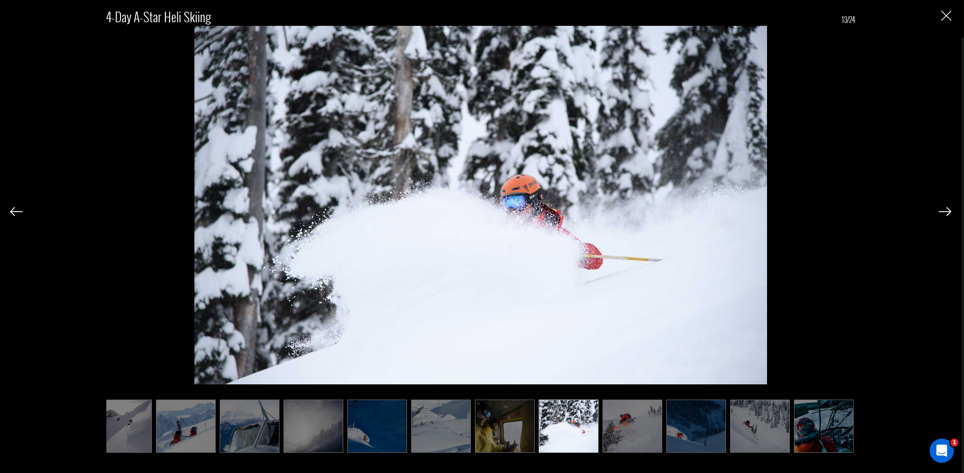
click at [665, 421] on ul at bounding box center [480, 425] width 749 height 53
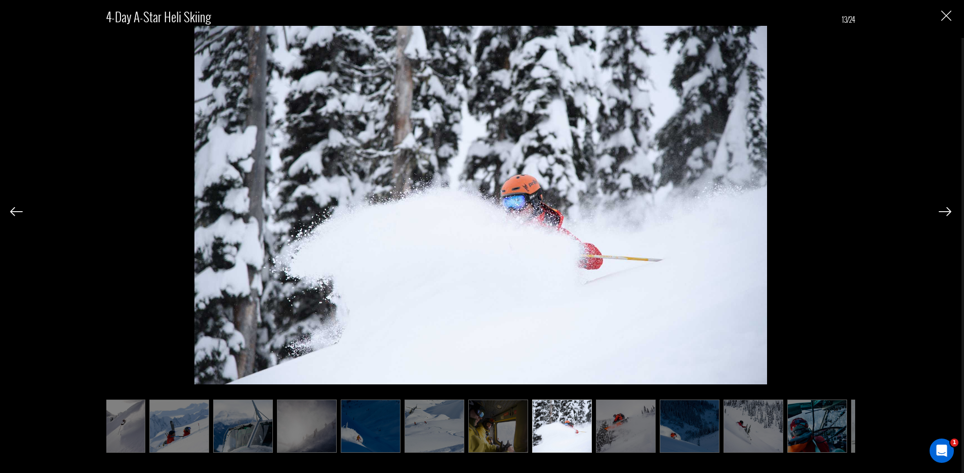
click at [679, 424] on img at bounding box center [690, 425] width 60 height 53
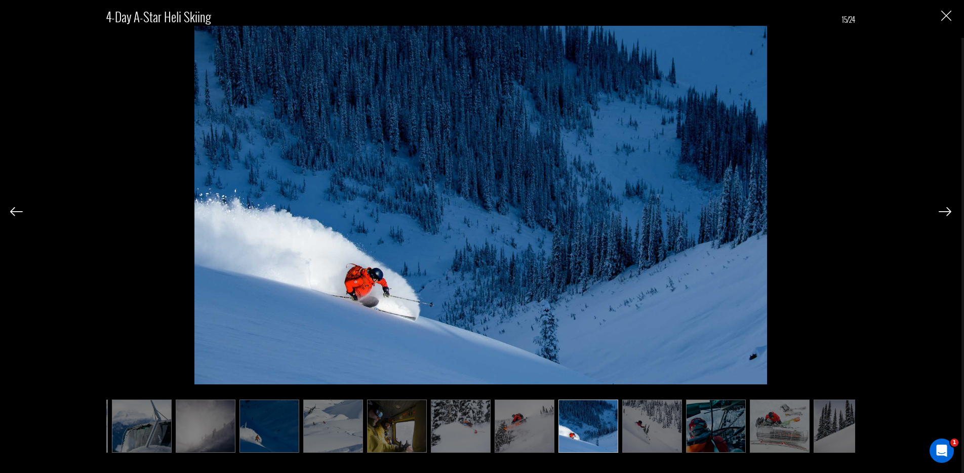
click at [674, 430] on img at bounding box center [652, 425] width 60 height 53
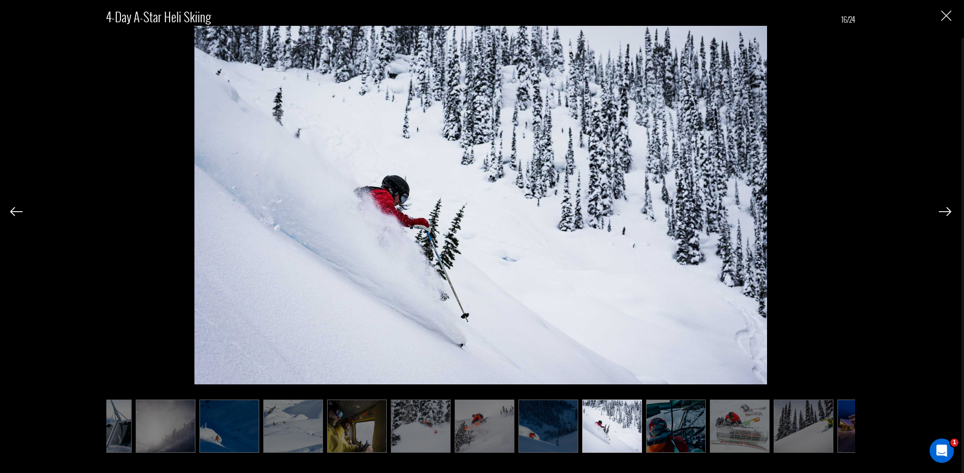
click at [688, 433] on img at bounding box center [676, 425] width 60 height 53
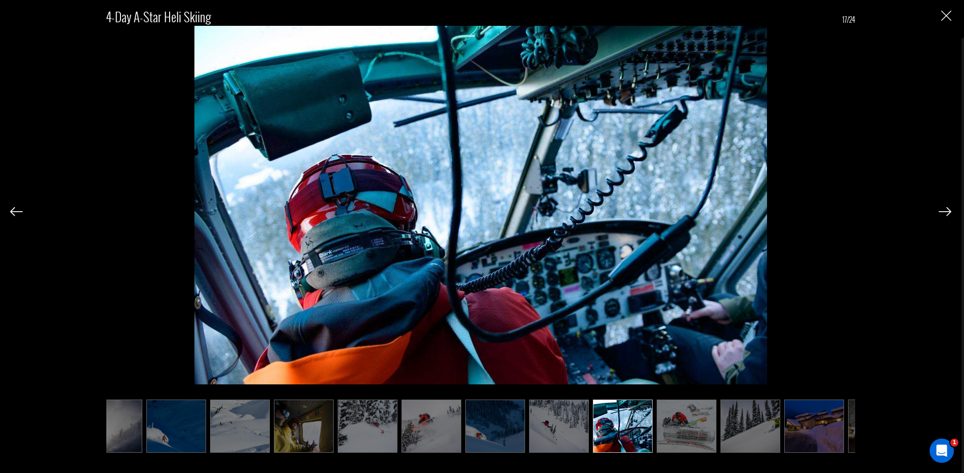
scroll to position [0, 541]
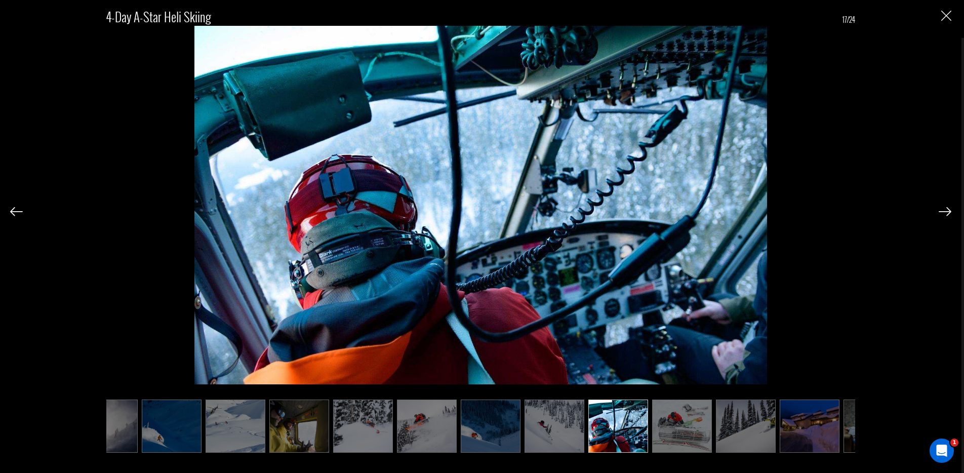
click at [304, 443] on img at bounding box center [299, 425] width 60 height 53
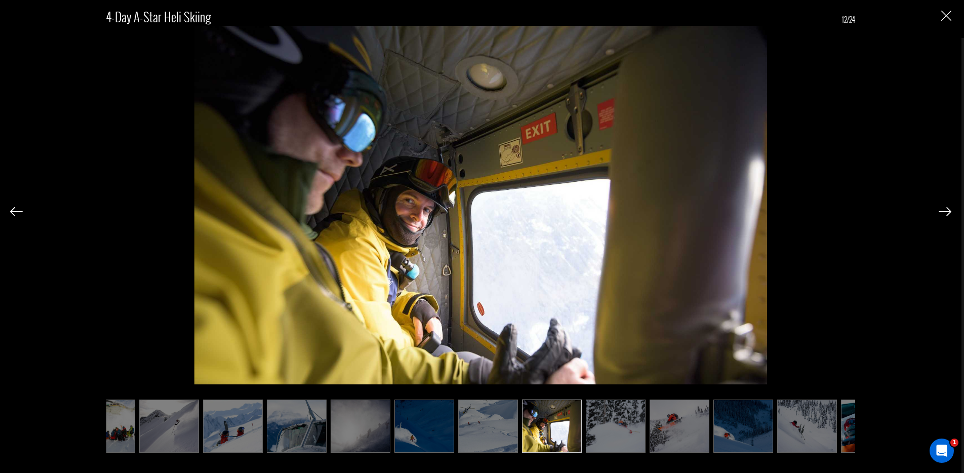
scroll to position [0, 288]
click at [737, 430] on img at bounding box center [744, 425] width 60 height 53
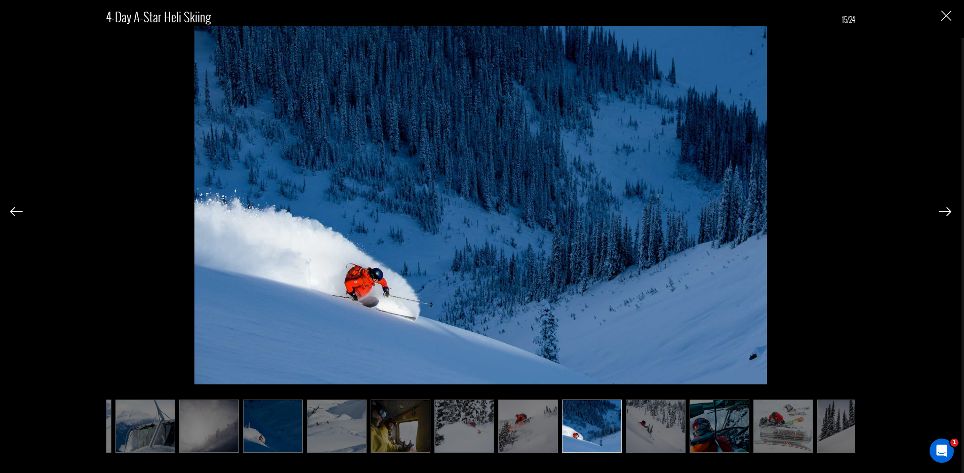
click at [698, 424] on img at bounding box center [720, 425] width 60 height 53
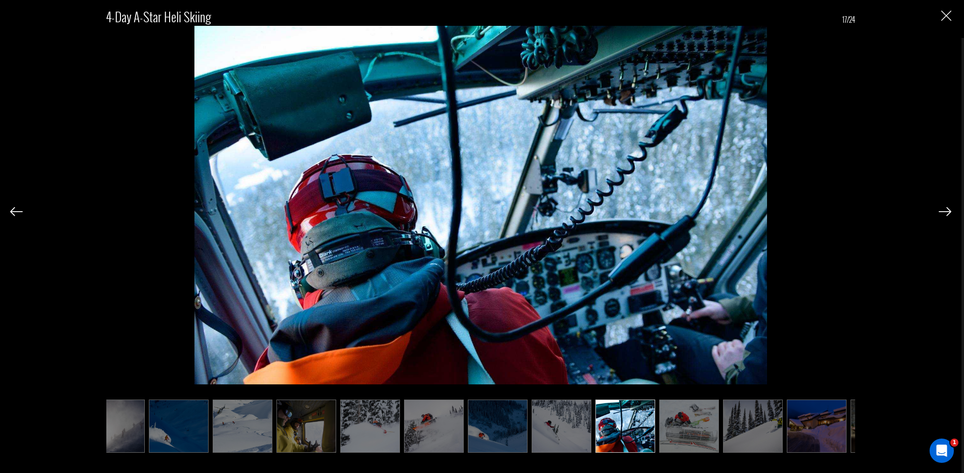
scroll to position [0, 541]
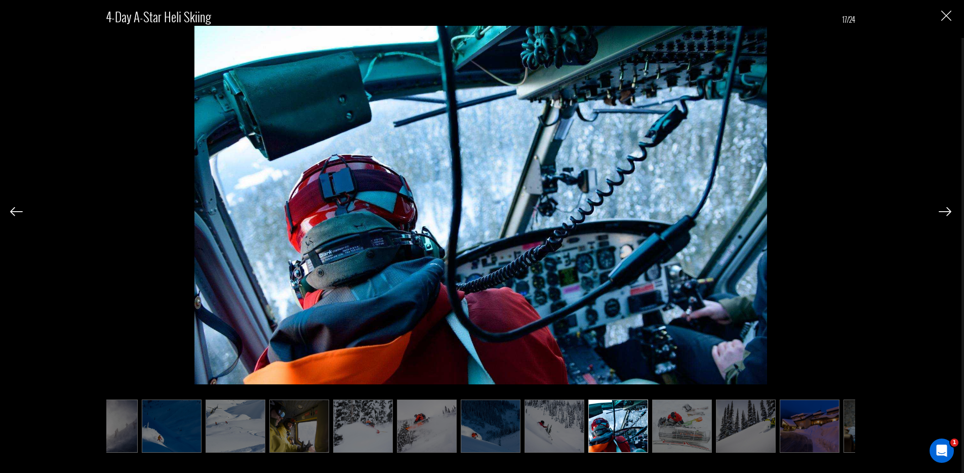
click at [735, 431] on img at bounding box center [746, 425] width 60 height 53
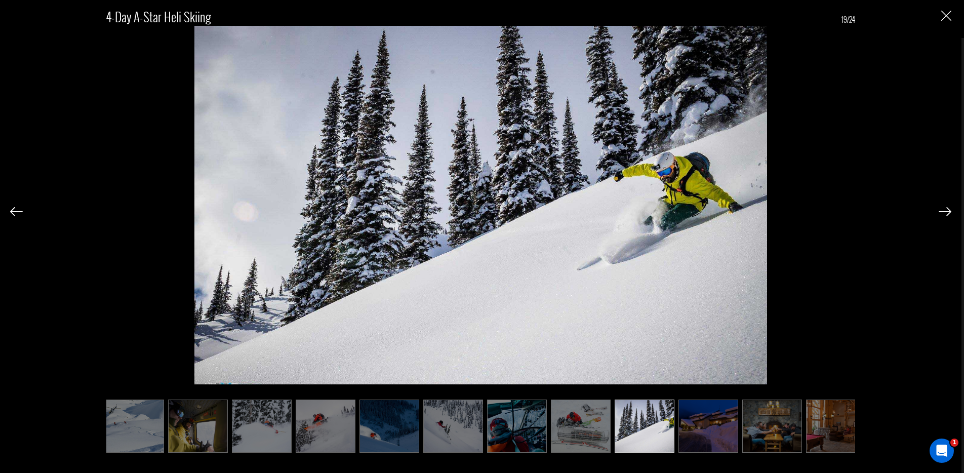
click at [705, 432] on img at bounding box center [708, 425] width 60 height 53
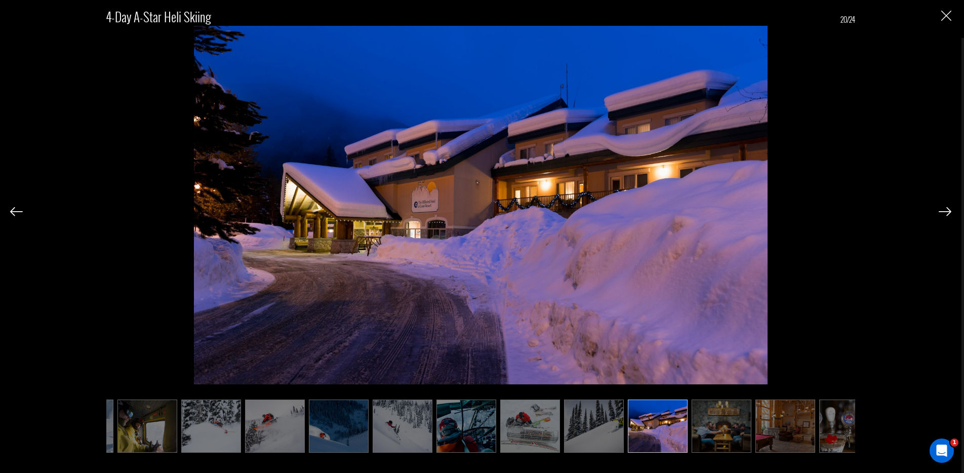
click at [579, 437] on img at bounding box center [594, 425] width 60 height 53
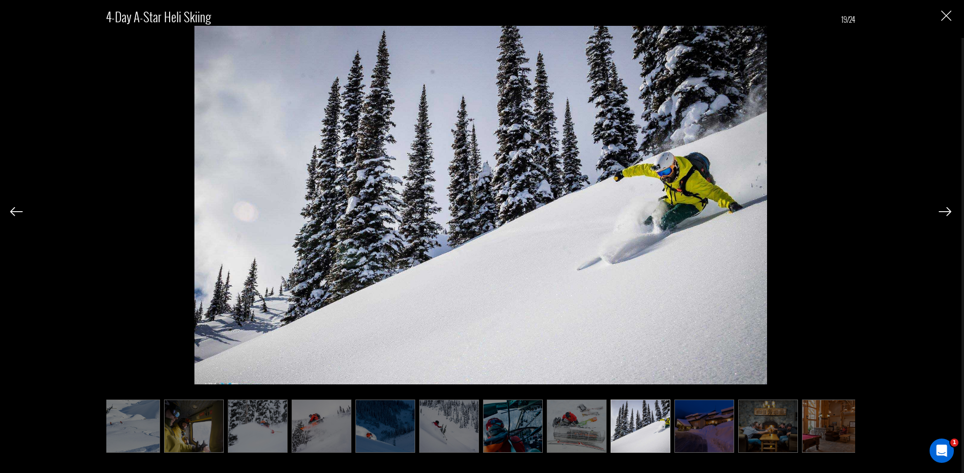
scroll to position [0, 642]
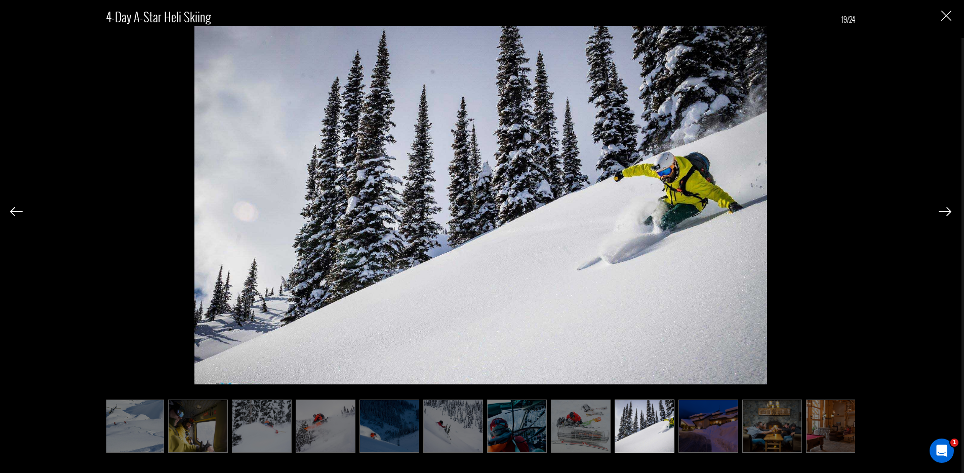
click at [634, 436] on img at bounding box center [645, 425] width 60 height 53
click at [588, 433] on img at bounding box center [581, 425] width 60 height 53
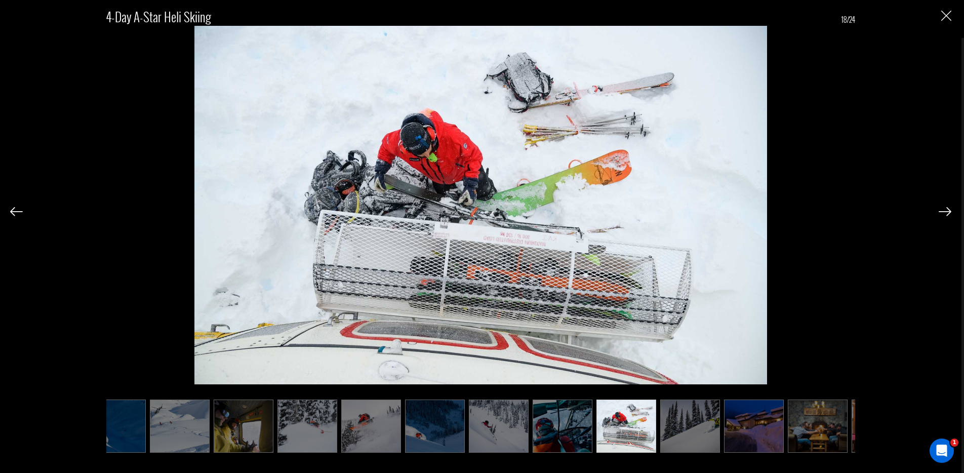
scroll to position [0, 591]
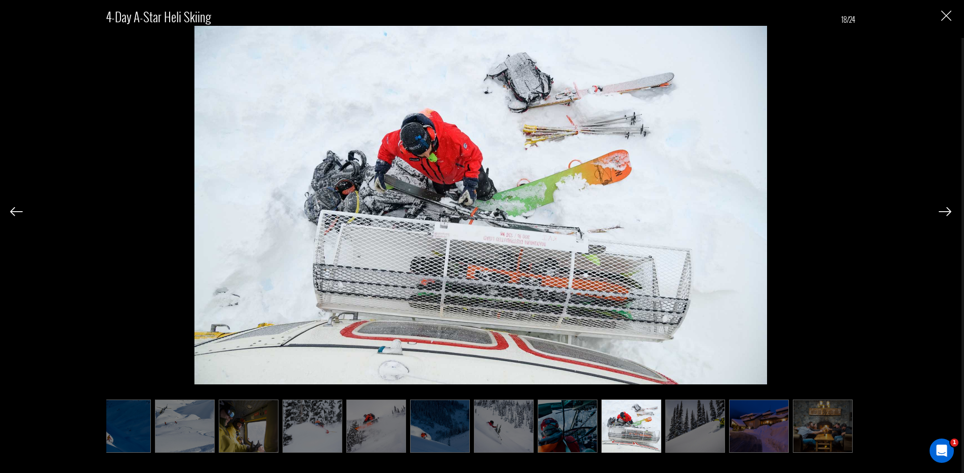
click at [943, 15] on img "Close" at bounding box center [946, 16] width 10 height 10
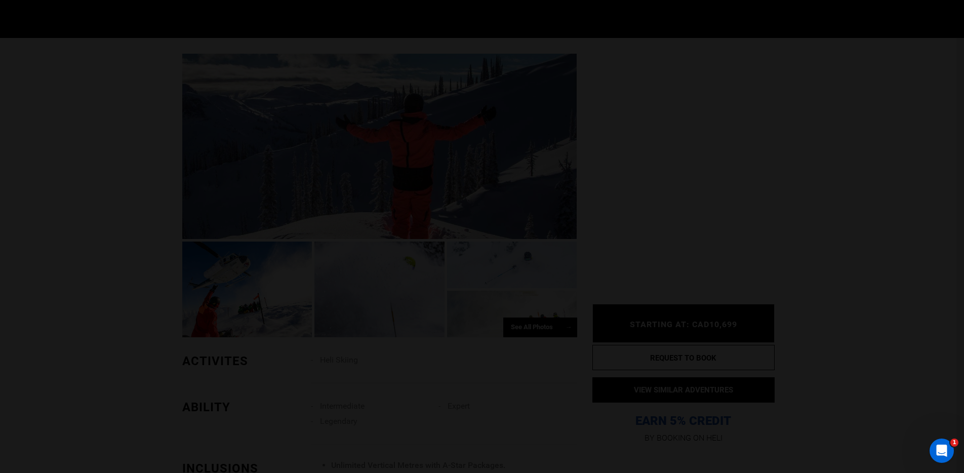
scroll to position [0, 0]
